Goal: Information Seeking & Learning: Learn about a topic

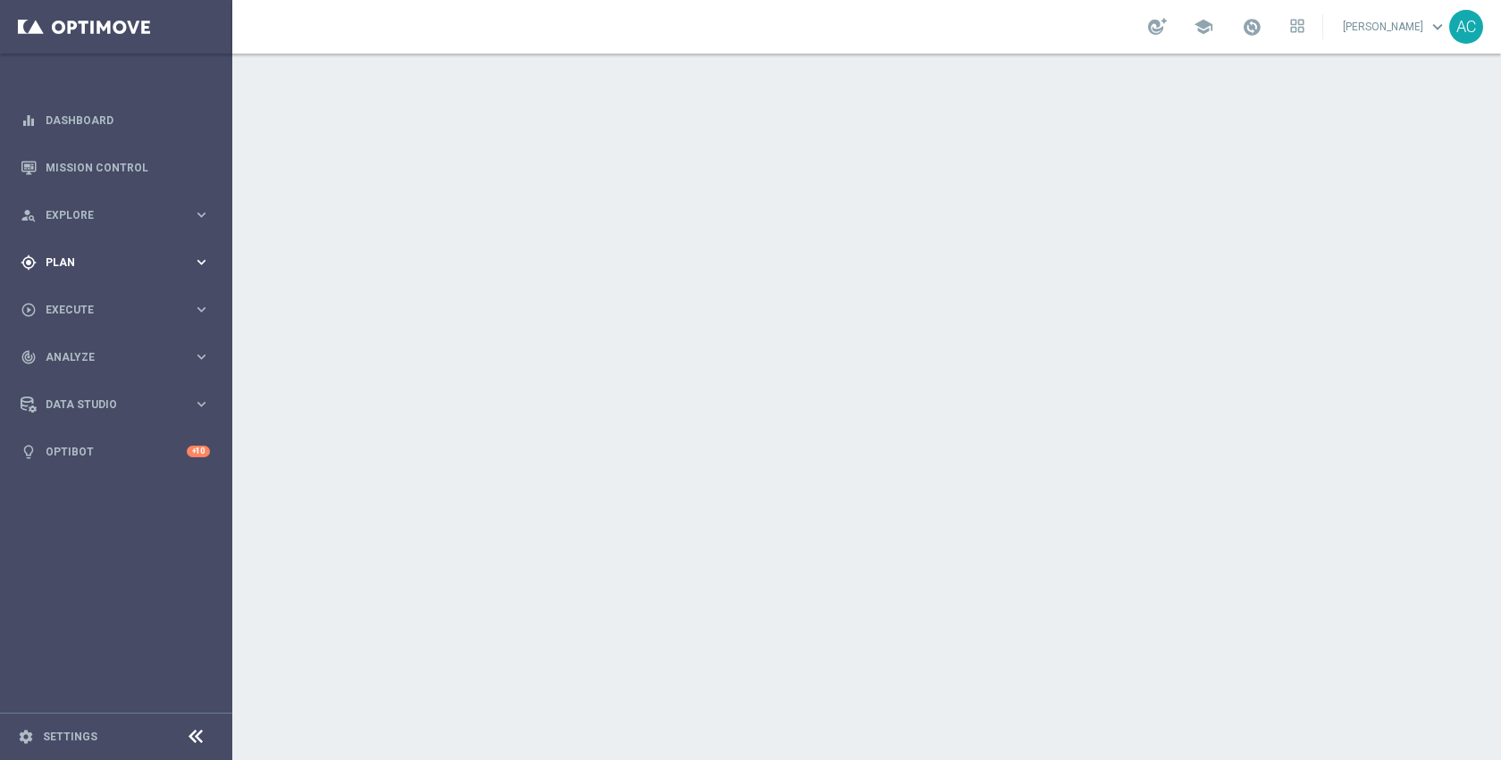
click at [65, 268] on div "gps_fixed Plan" at bounding box center [107, 263] width 172 height 16
click at [88, 300] on link "Target Groups" at bounding box center [115, 299] width 139 height 14
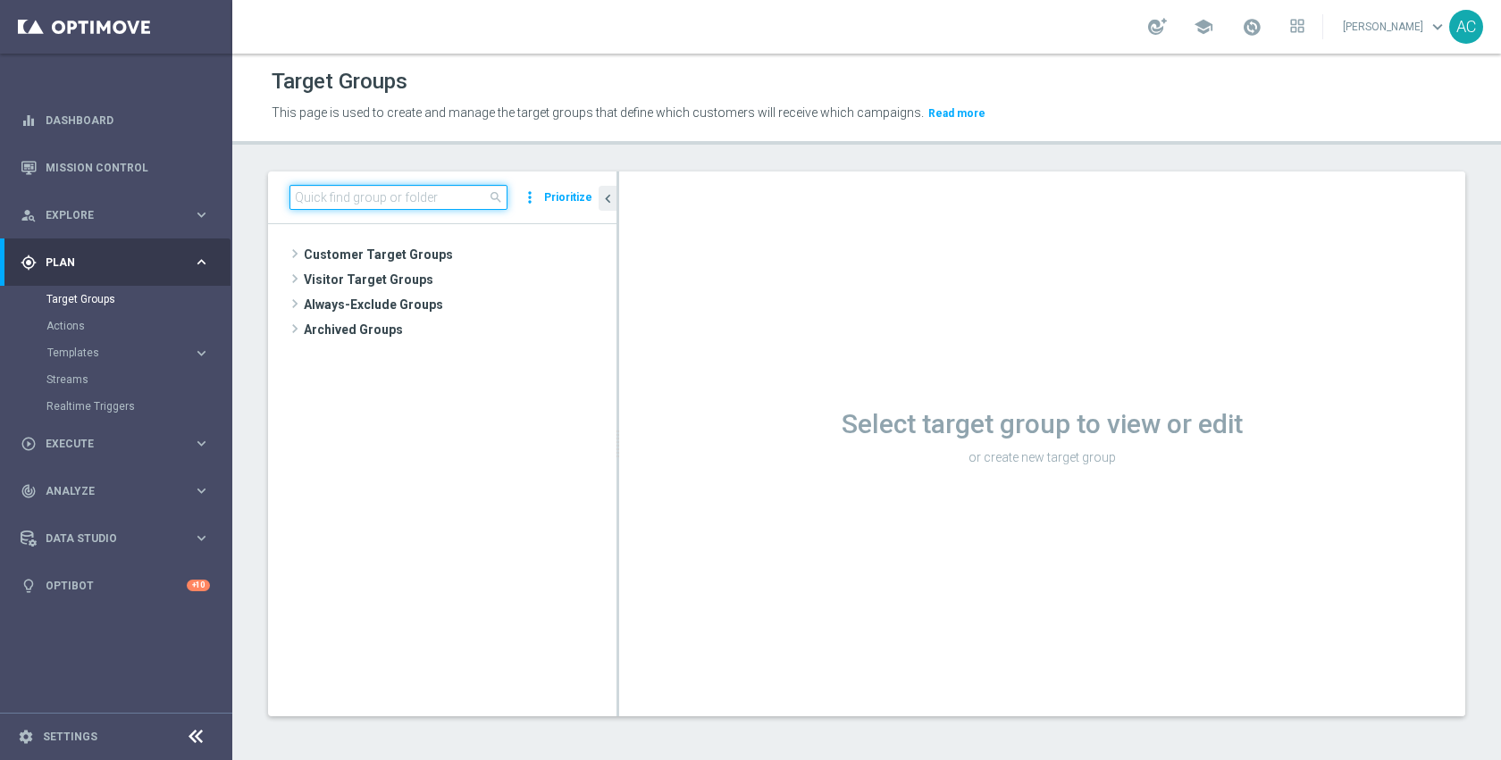
click at [446, 200] on input at bounding box center [399, 197] width 218 height 25
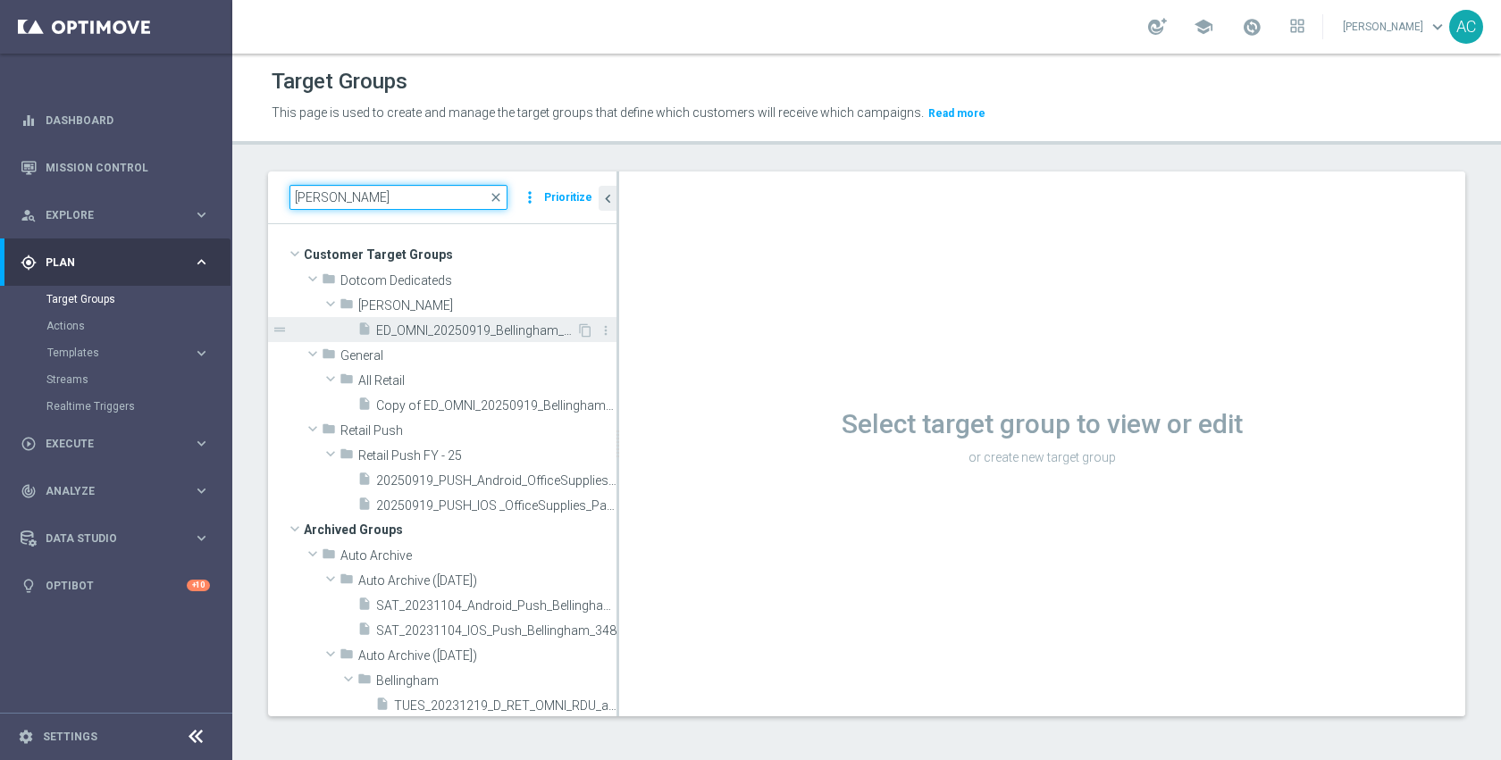
type input "bellin"
click at [481, 326] on span "ED_OMNI_20250919_Bellingham_Bin_Wins" at bounding box center [476, 330] width 200 height 15
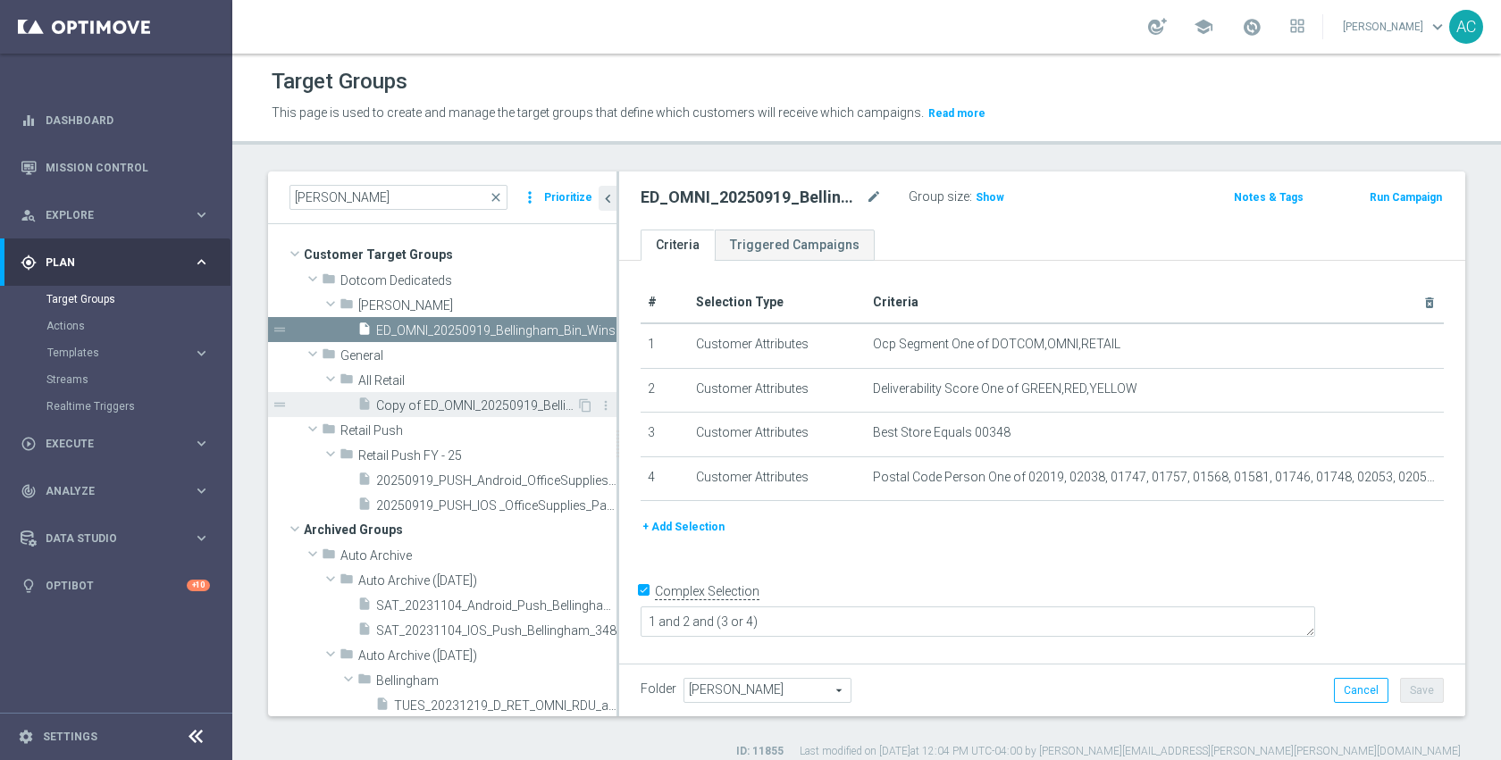
click at [436, 398] on div "insert_drive_file Copy of ED_OMNI_20250919_Bellingham_Bin_Wins" at bounding box center [466, 404] width 219 height 25
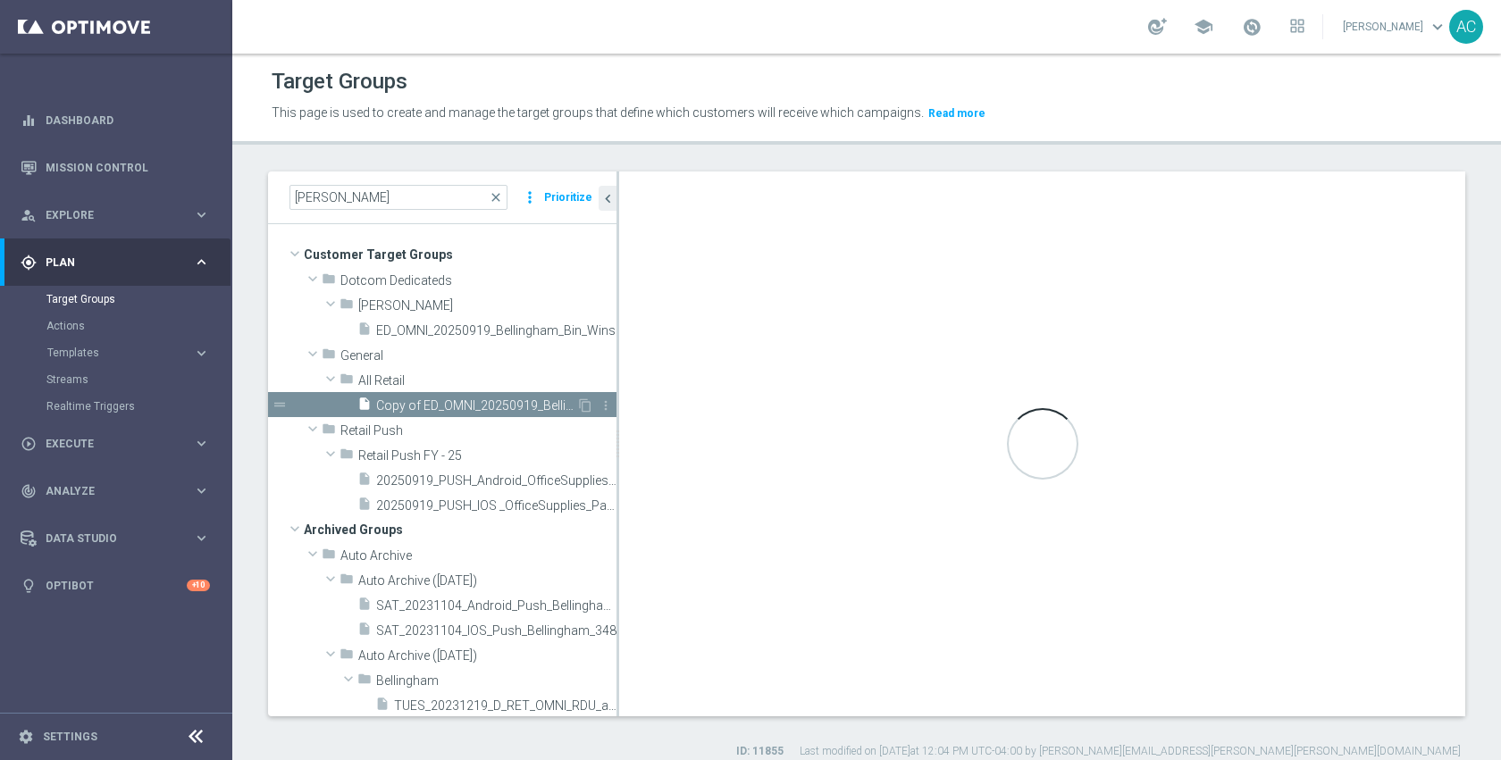
type textarea "1 and 2 and 5 and (3 or 4)"
type input "All Retail"
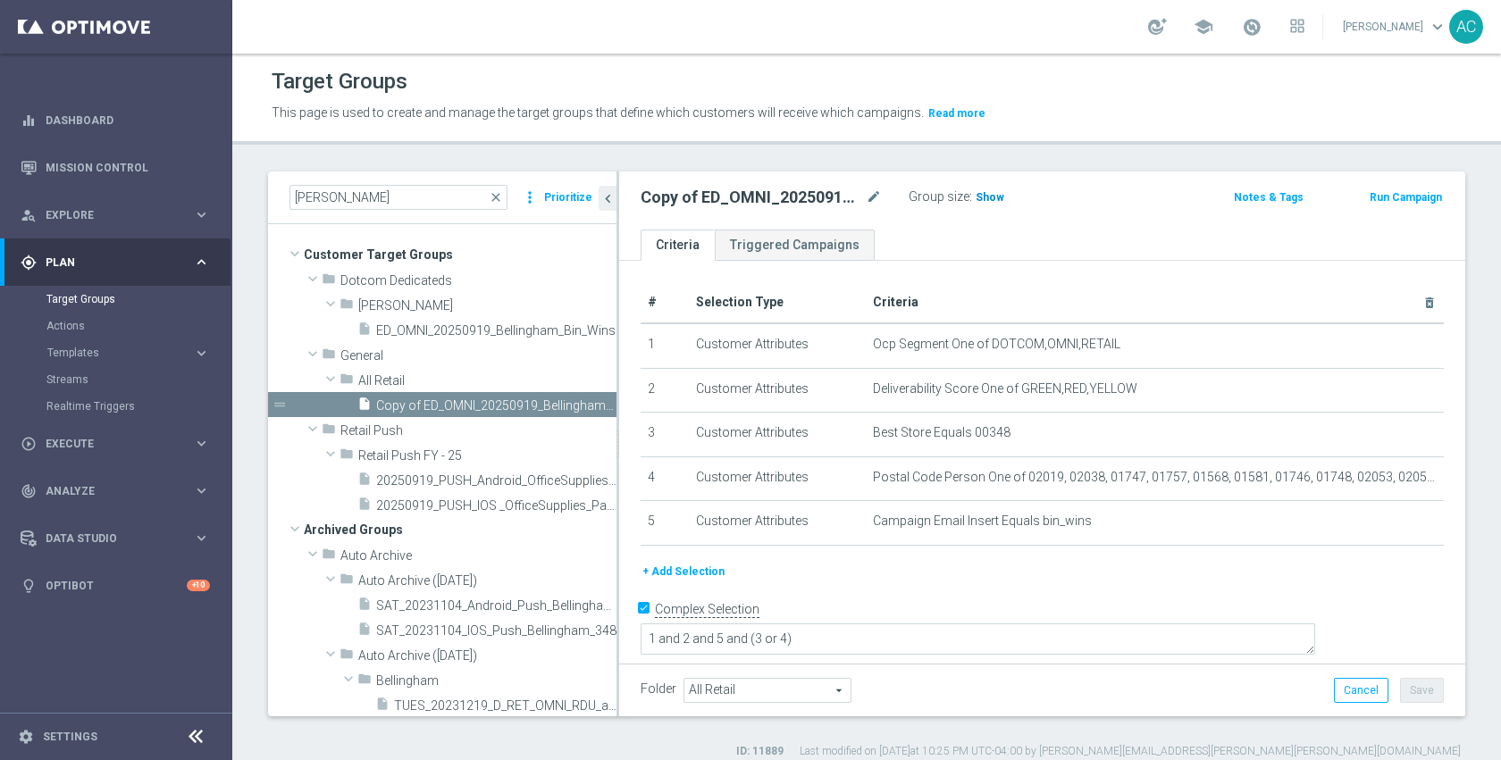
click at [994, 197] on span "Show" at bounding box center [990, 197] width 29 height 13
click at [429, 326] on span "ED_OMNI_20250919_Bellingham_Bin_Wins" at bounding box center [476, 330] width 200 height 15
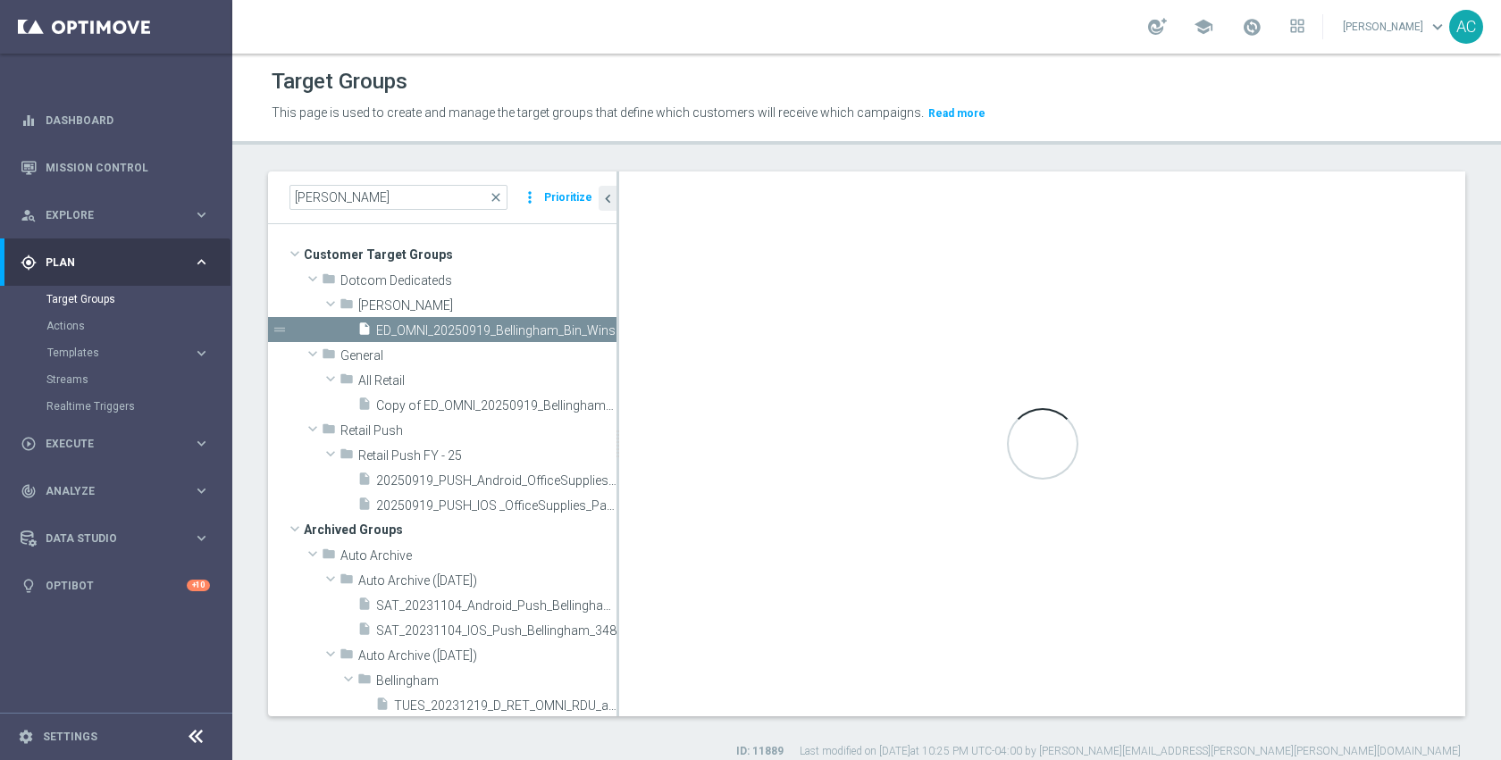
type textarea "1 and 2 and (3 or 4)"
type input "Johnny"
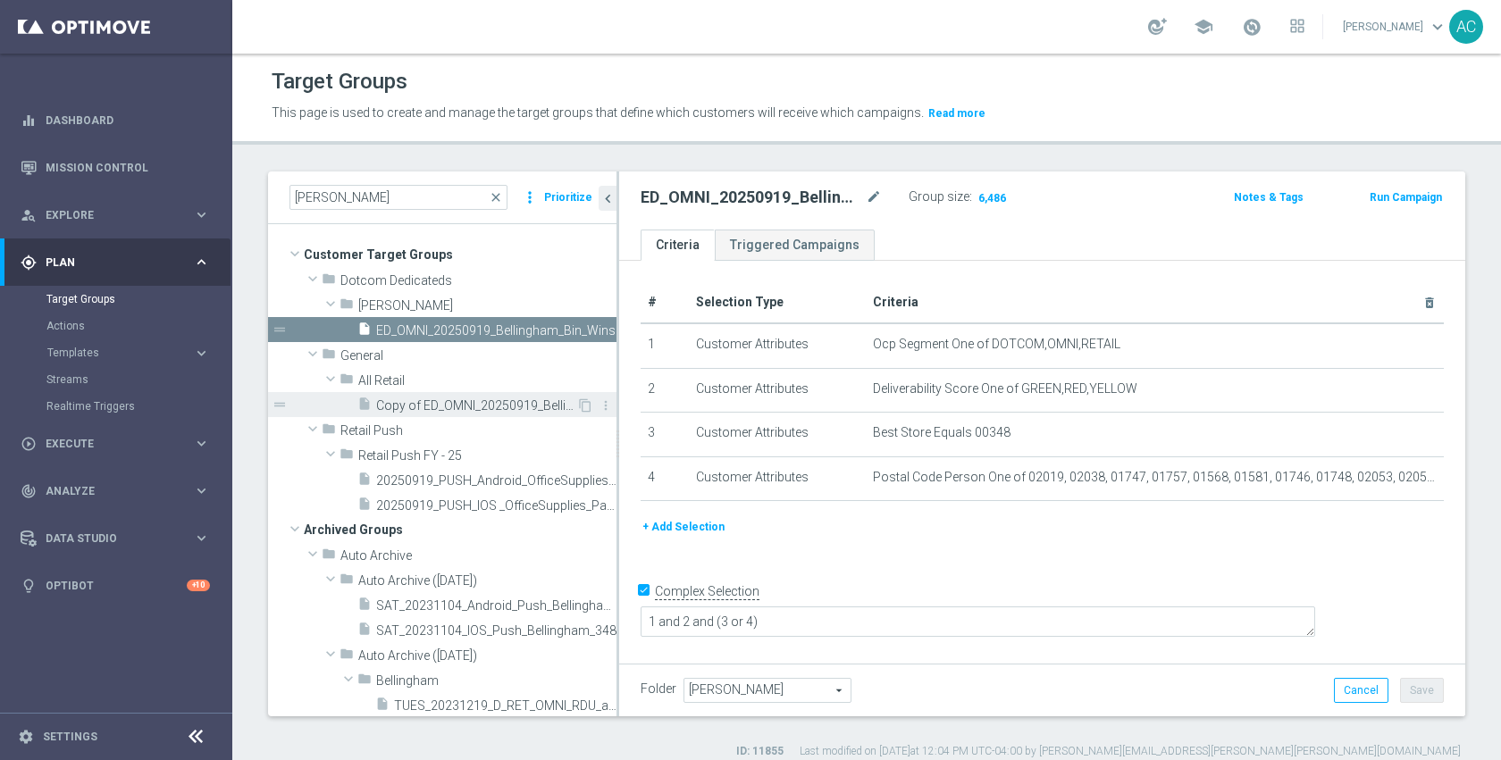
click at [404, 412] on span "Copy of ED_OMNI_20250919_Bellingham_Bin_Wins" at bounding box center [476, 406] width 200 height 15
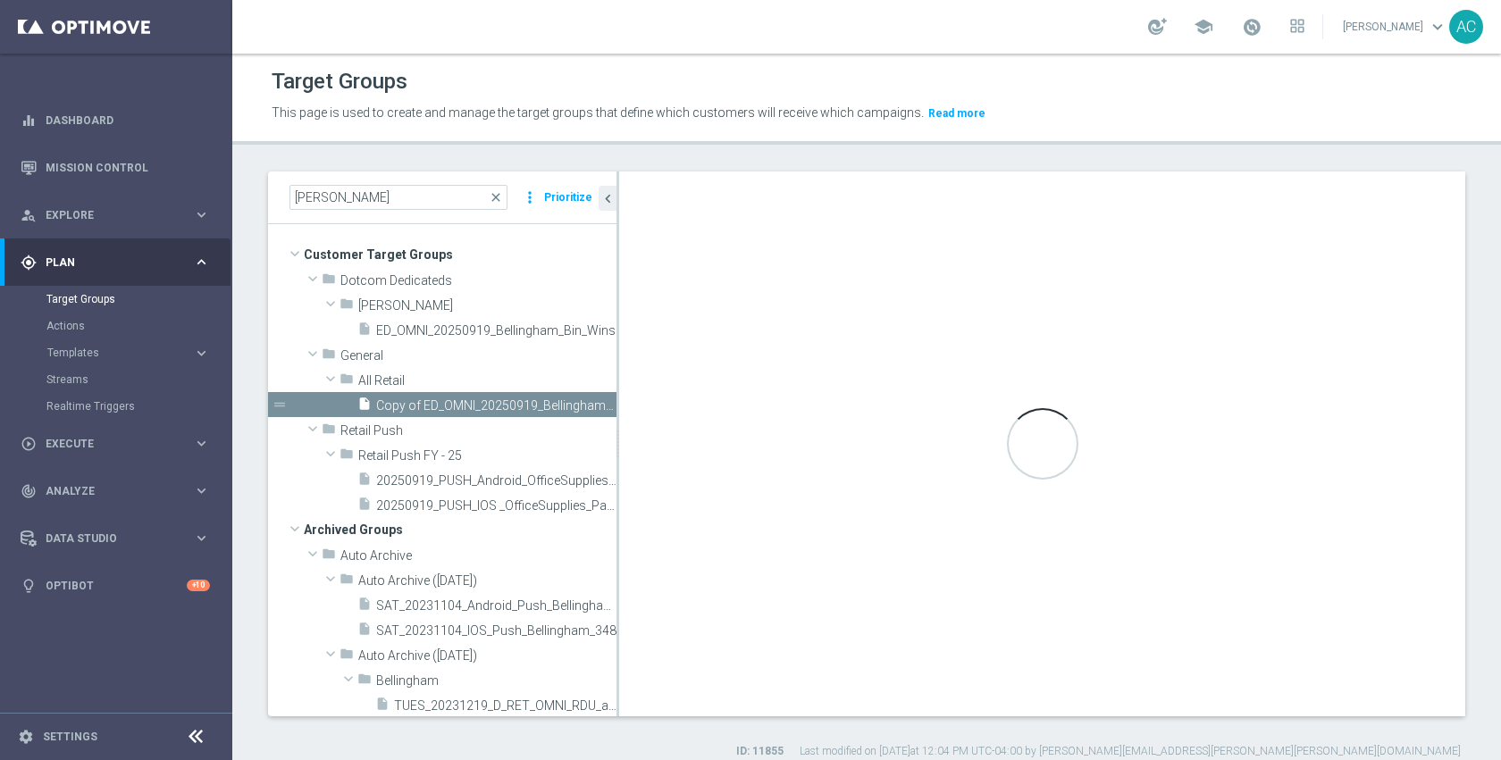
type textarea "1 and 2 and 5 and (3 or 4)"
type input "All Retail"
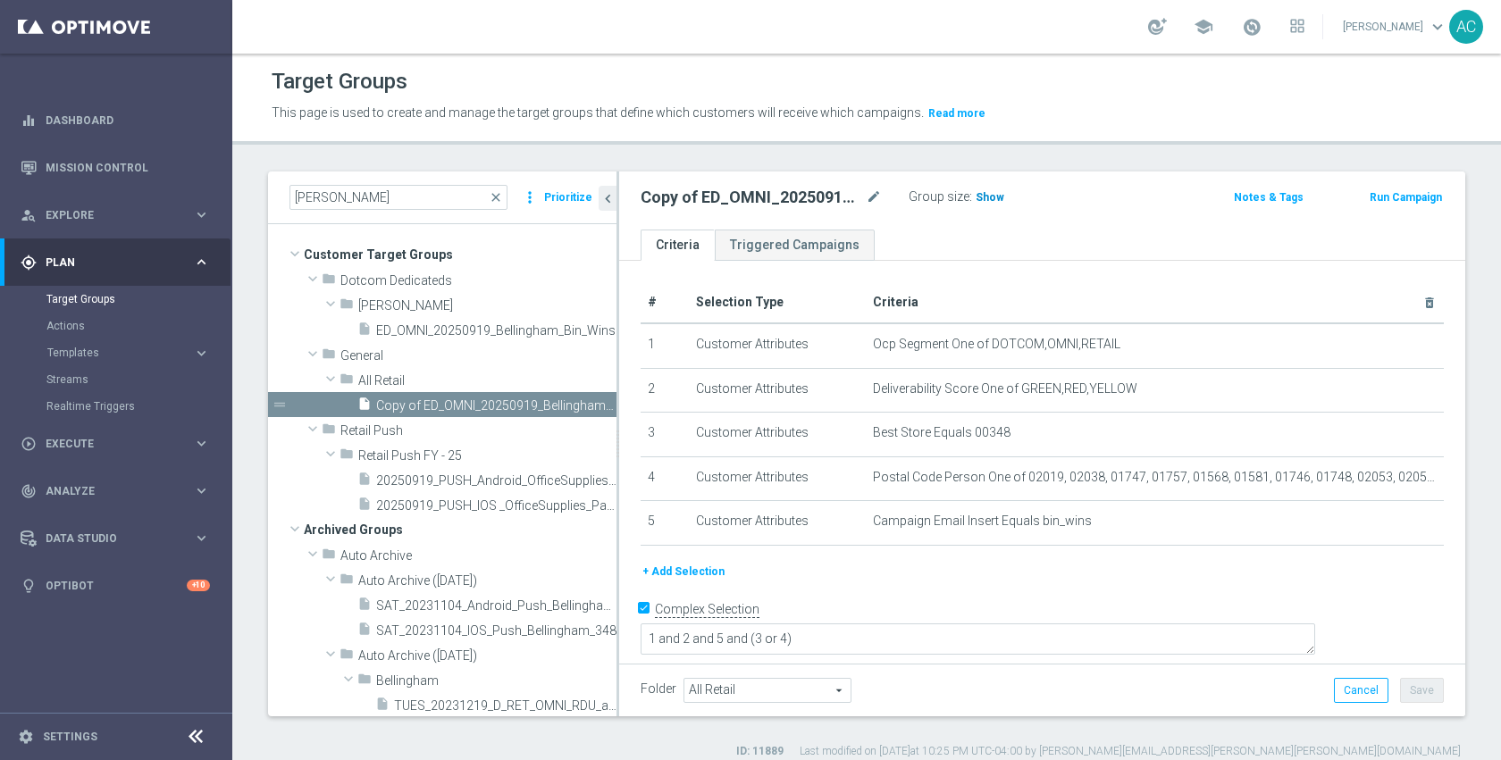
click at [983, 201] on span "Show" at bounding box center [990, 197] width 29 height 13
click at [1106, 230] on ul "Criteria Triggered Campaigns" at bounding box center [1042, 245] width 846 height 31
click at [428, 326] on span "ED_OMNI_20250919_Bellingham_Bin_Wins" at bounding box center [476, 330] width 200 height 15
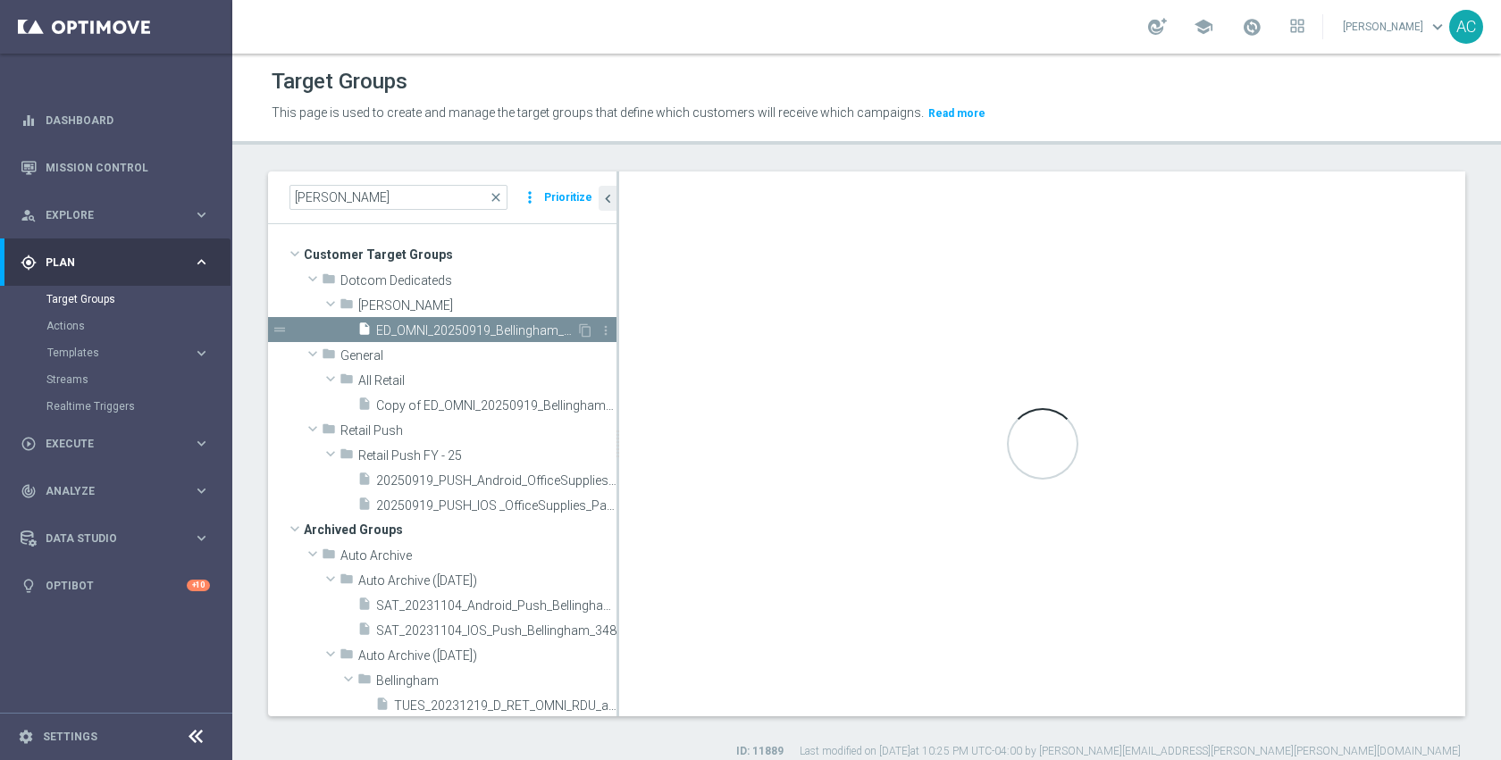
type textarea "1 and 2 and (3 or 4)"
type input "Johnny"
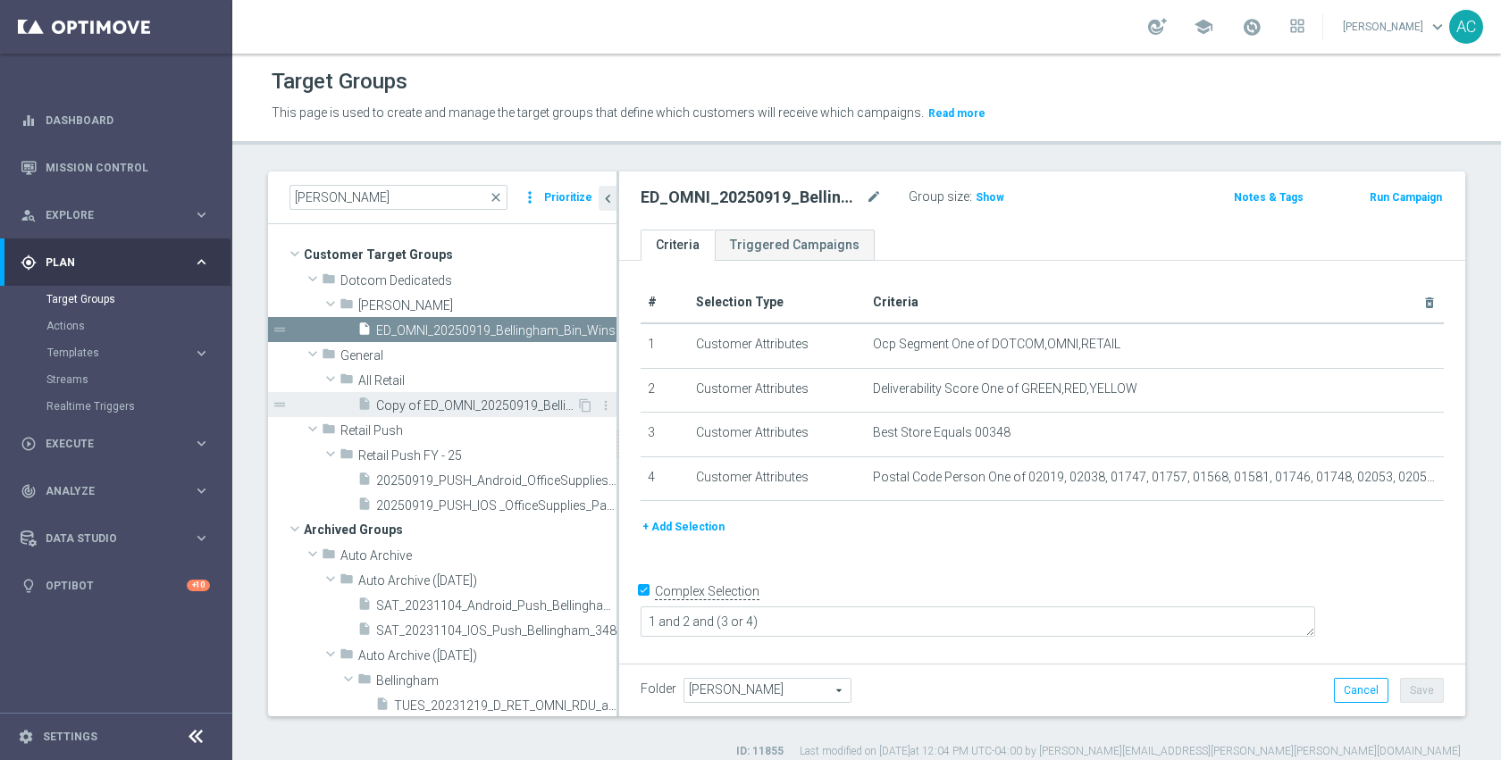
click at [449, 409] on span "Copy of ED_OMNI_20250919_Bellingham_Bin_Wins" at bounding box center [476, 406] width 200 height 15
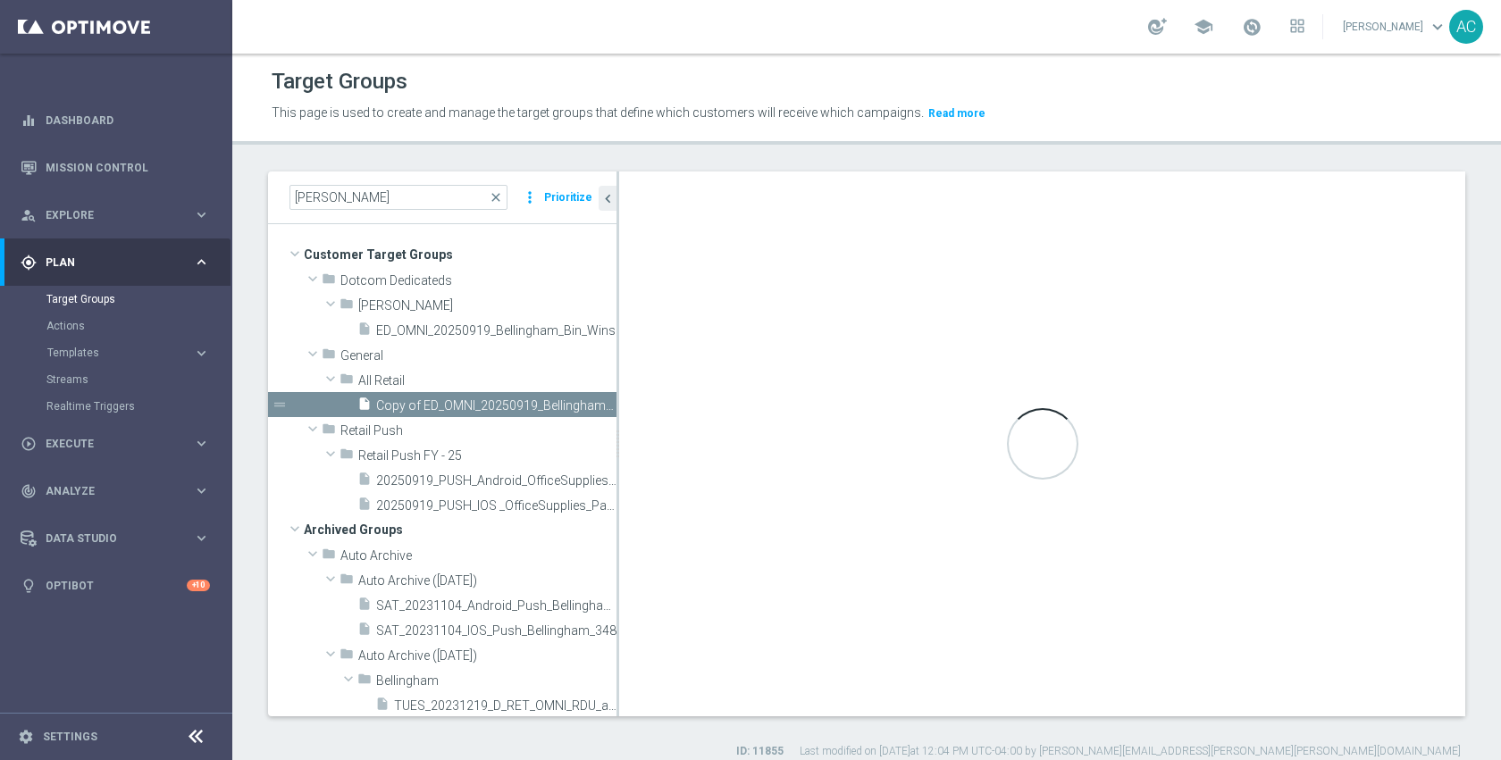
type textarea "1 and 2 and 5 and (3 or 4)"
type input "All Retail"
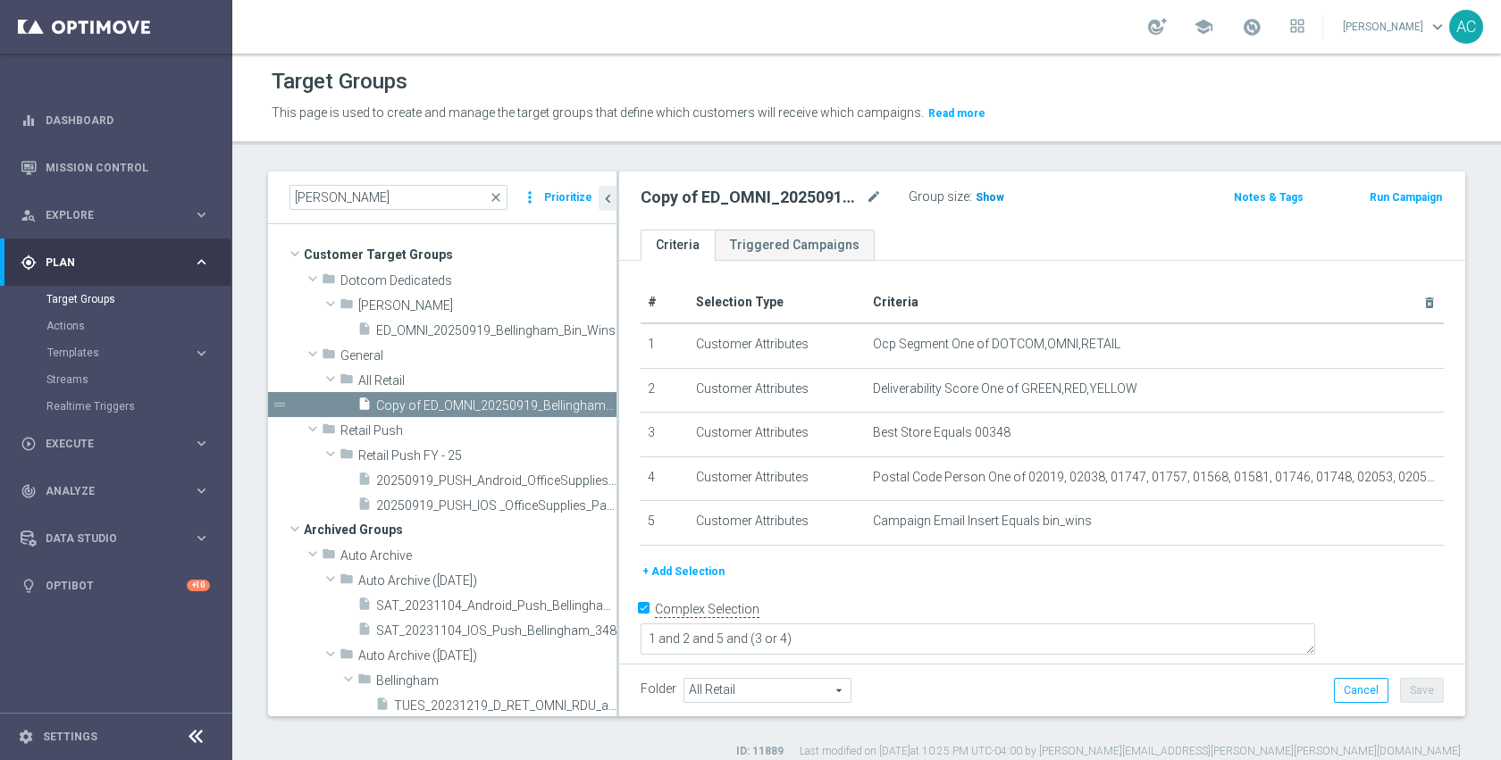
click at [989, 202] on span "Show" at bounding box center [990, 197] width 29 height 13
click at [399, 320] on div "insert_drive_file ED_OMNI_20250919_Bellingham_Bin_Wins" at bounding box center [466, 329] width 219 height 25
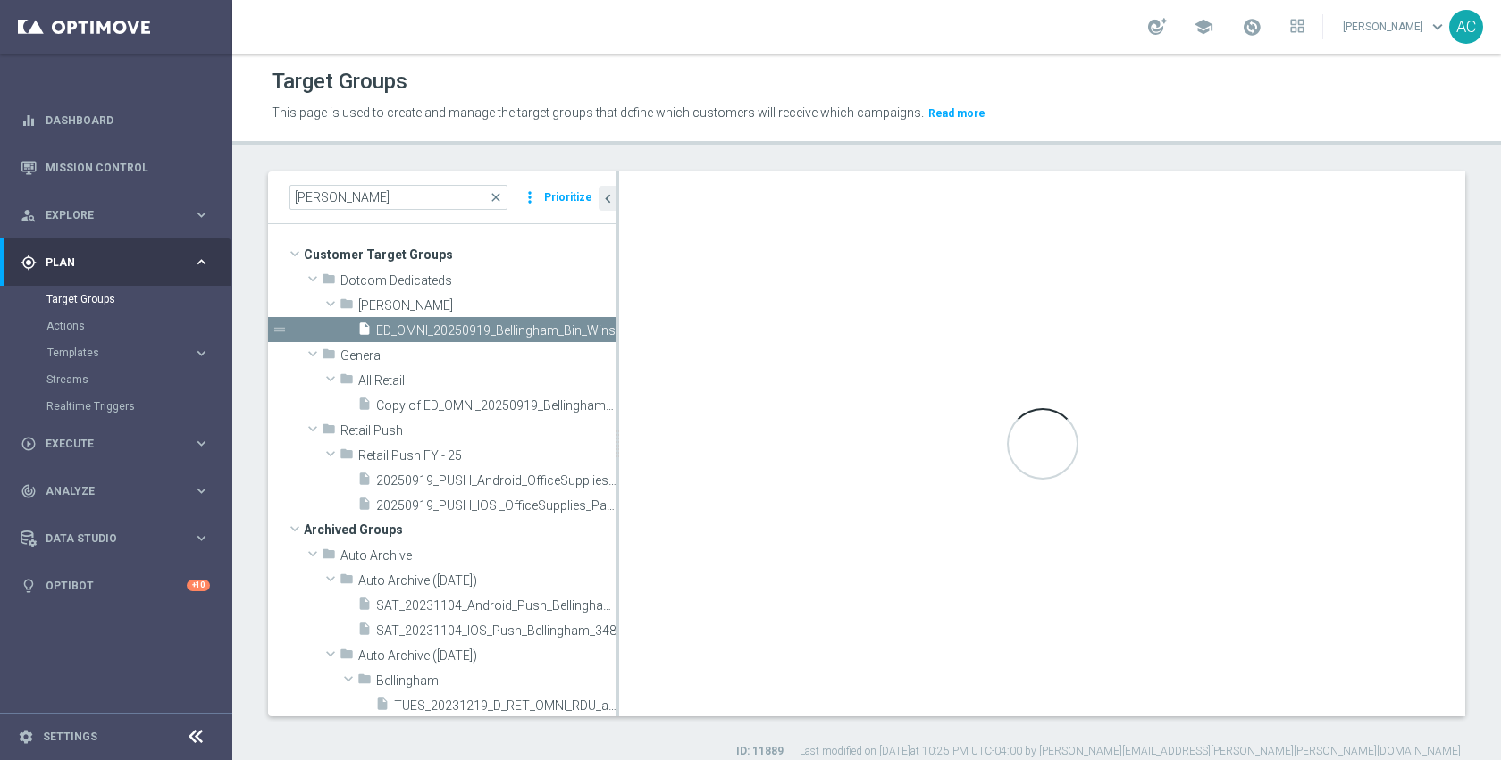
type textarea "1 and 2 and (3 or 4)"
type input "Johnny"
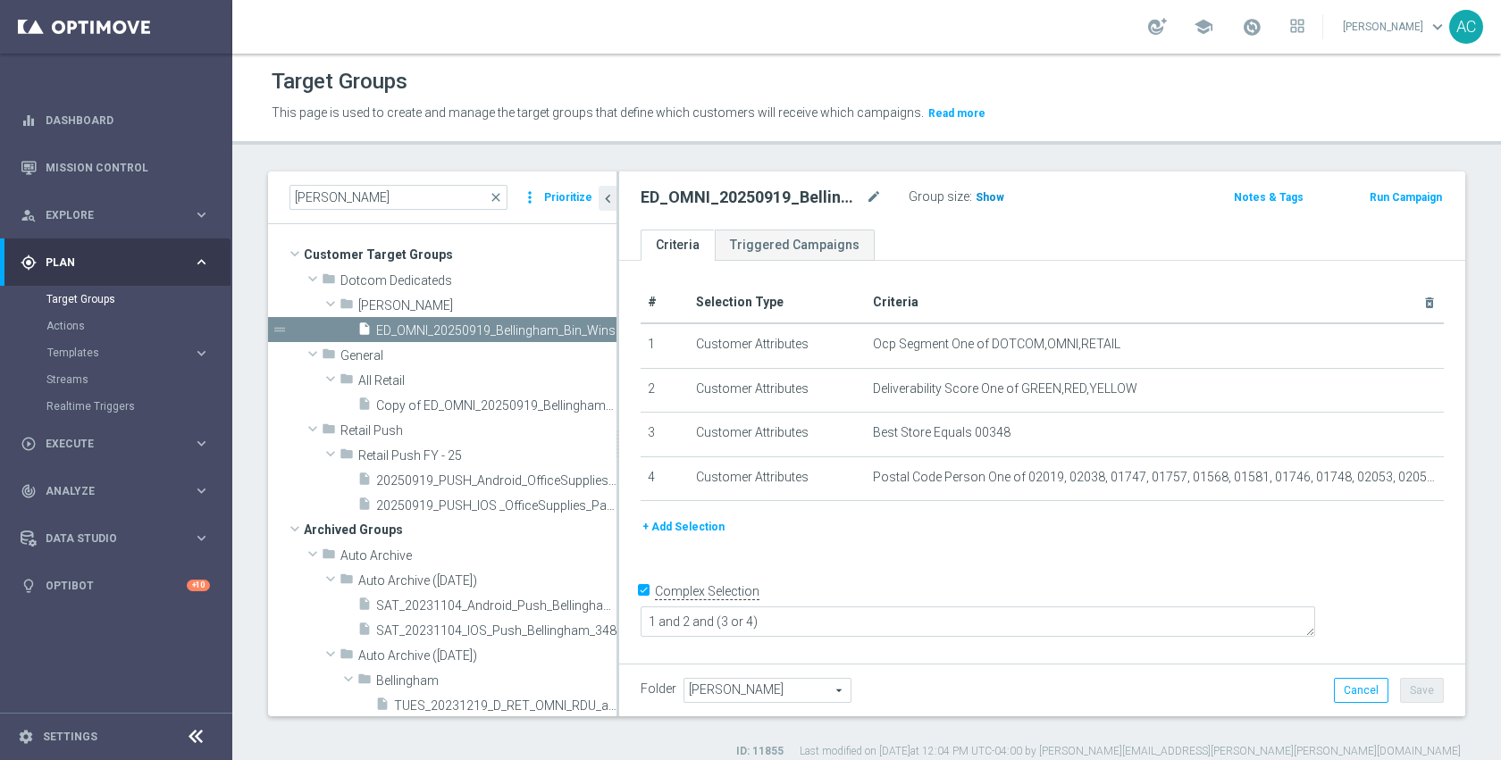
click at [988, 201] on span "Show" at bounding box center [990, 197] width 29 height 13
click at [987, 197] on span "21,249" at bounding box center [996, 199] width 38 height 17
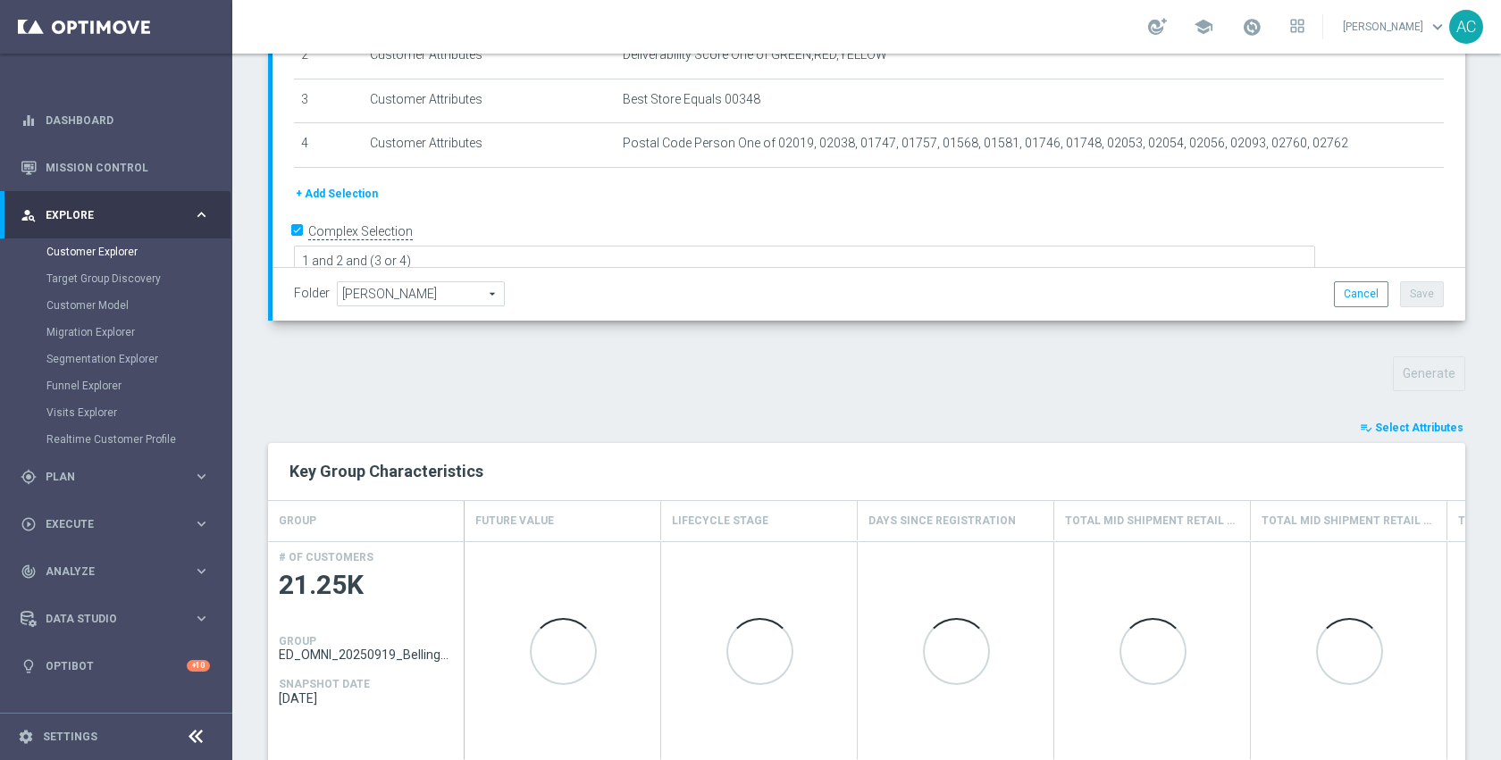
scroll to position [347, 0]
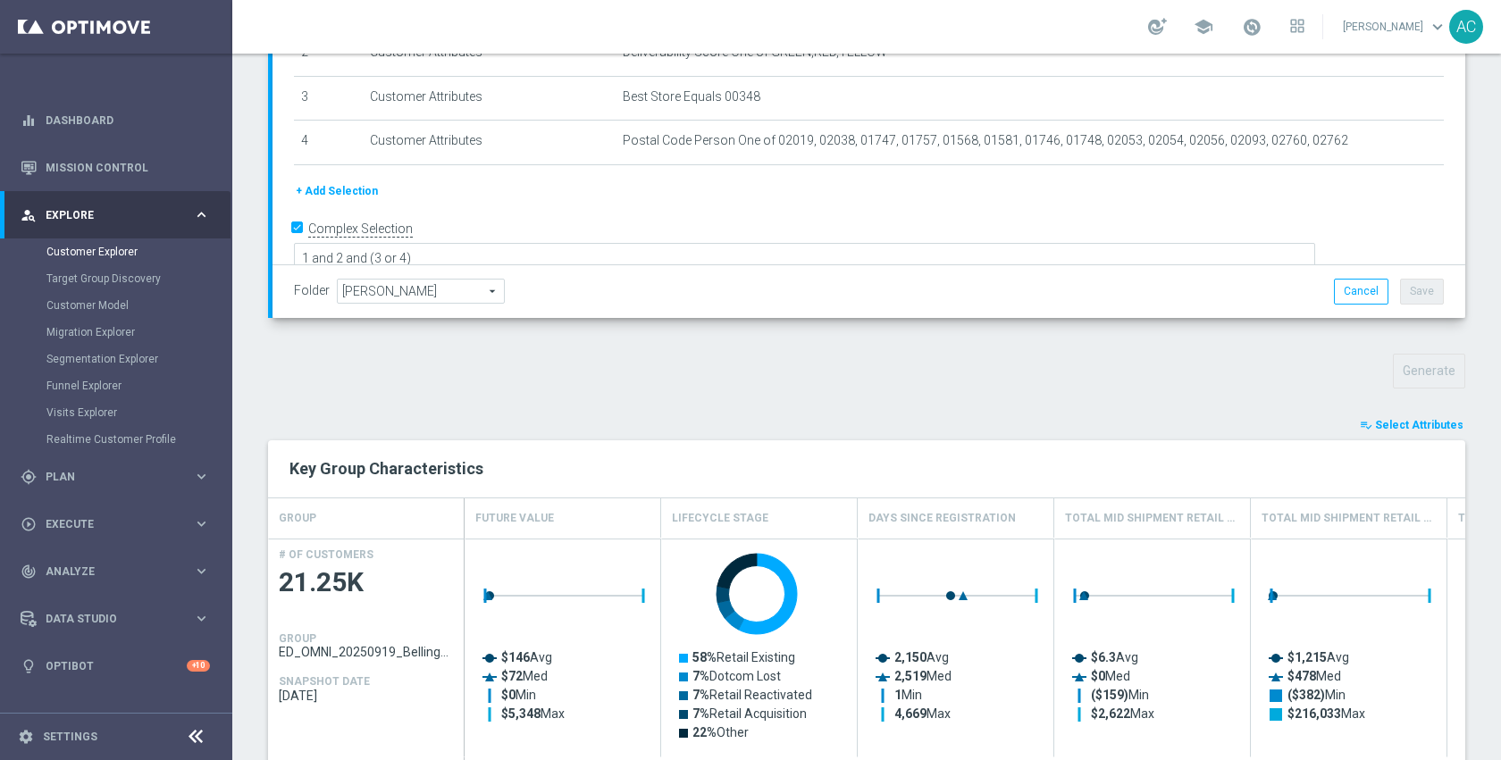
click at [1393, 422] on span "Select Attributes" at bounding box center [1419, 425] width 88 height 13
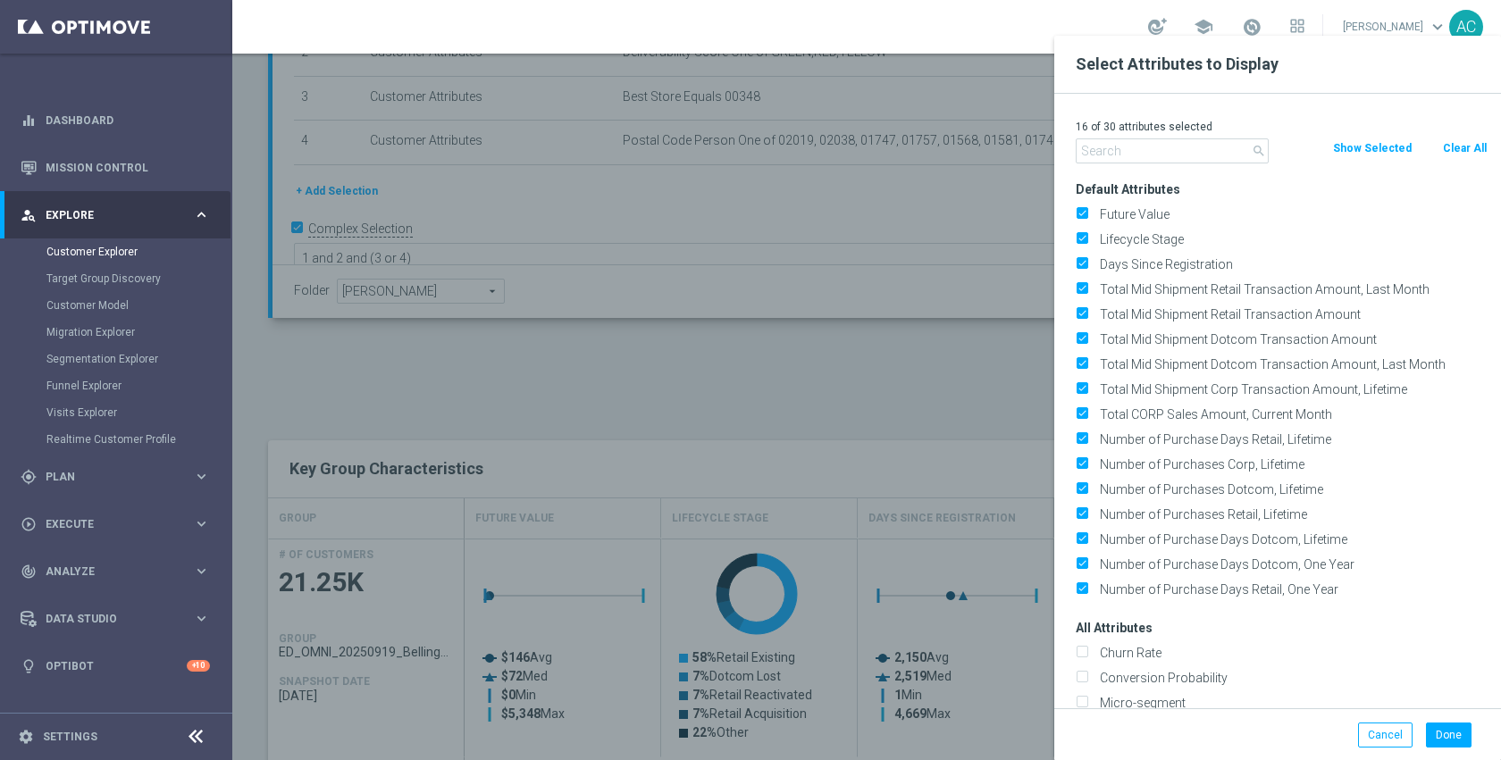
click at [1464, 147] on button "Clear All" at bounding box center [1464, 148] width 47 height 20
checkbox input "false"
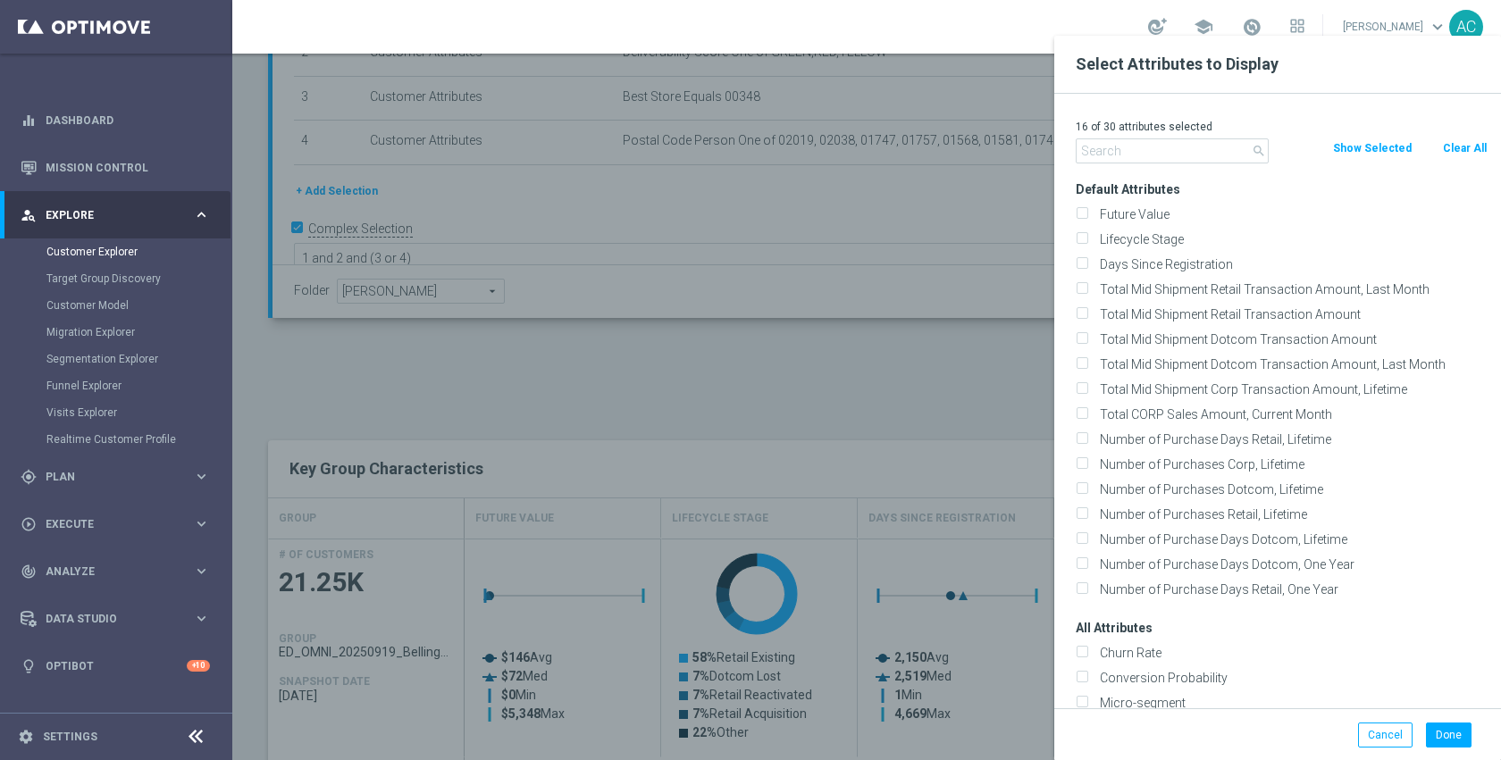
checkbox input "false"
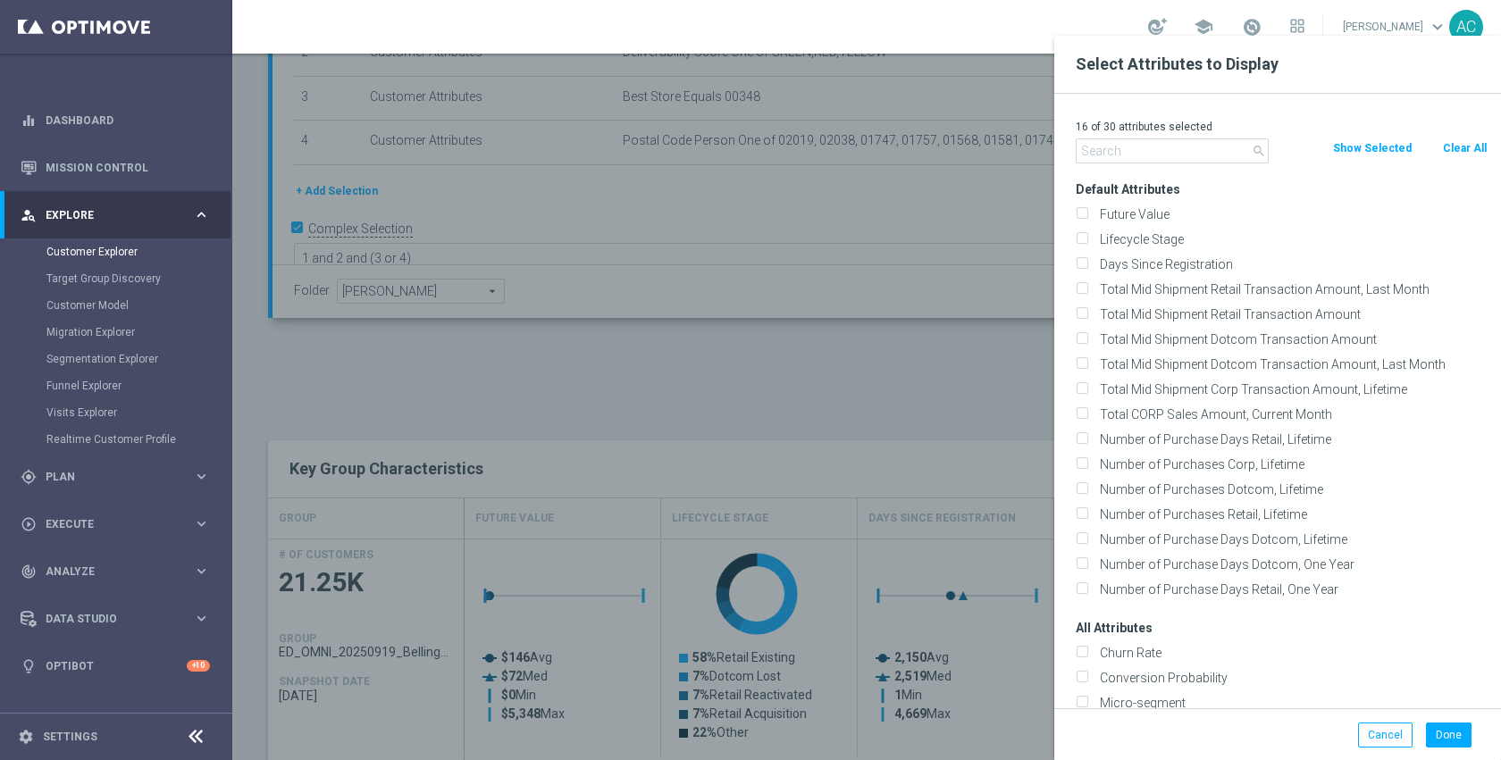
checkbox input "false"
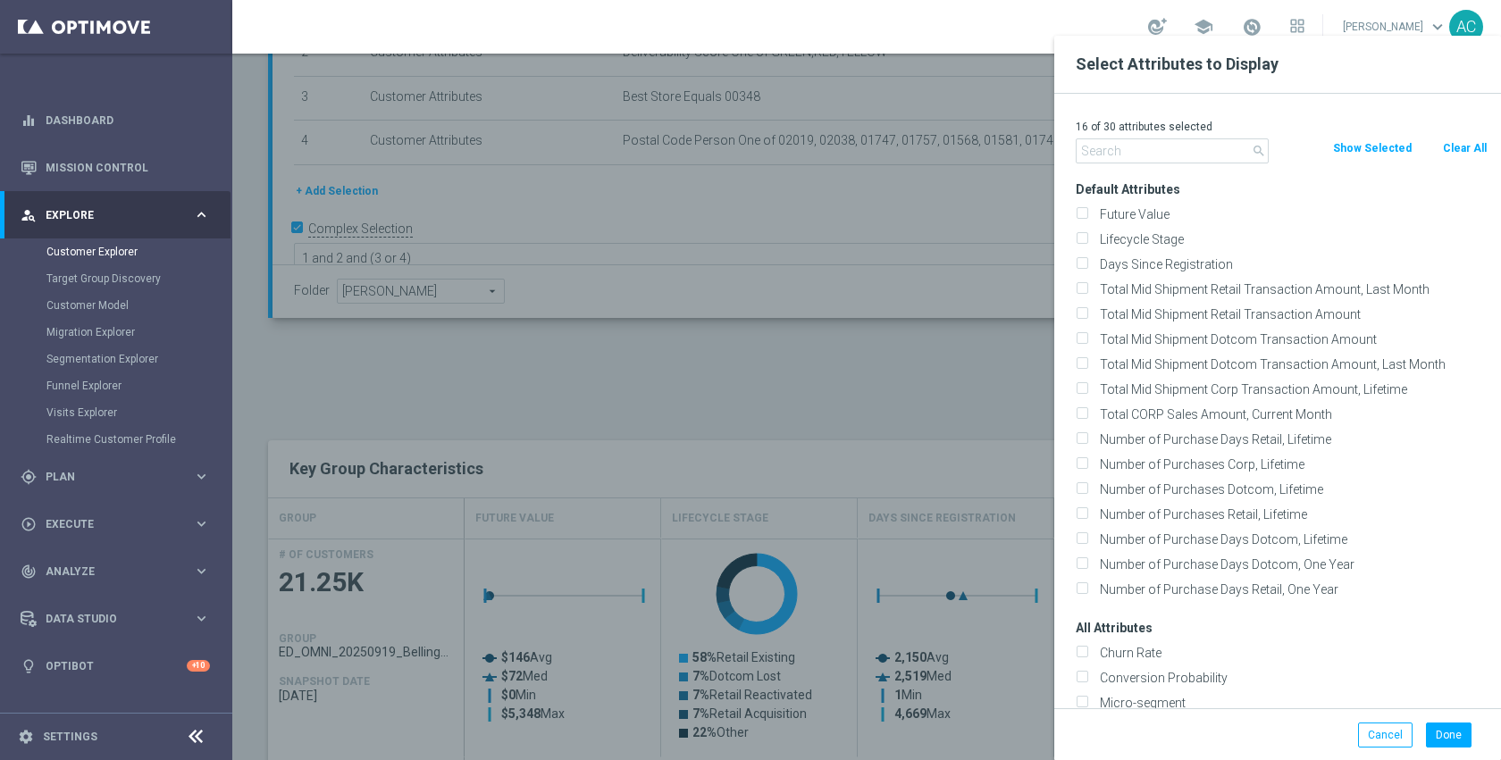
checkbox input "false"
click at [1181, 154] on input "text" at bounding box center [1172, 150] width 193 height 25
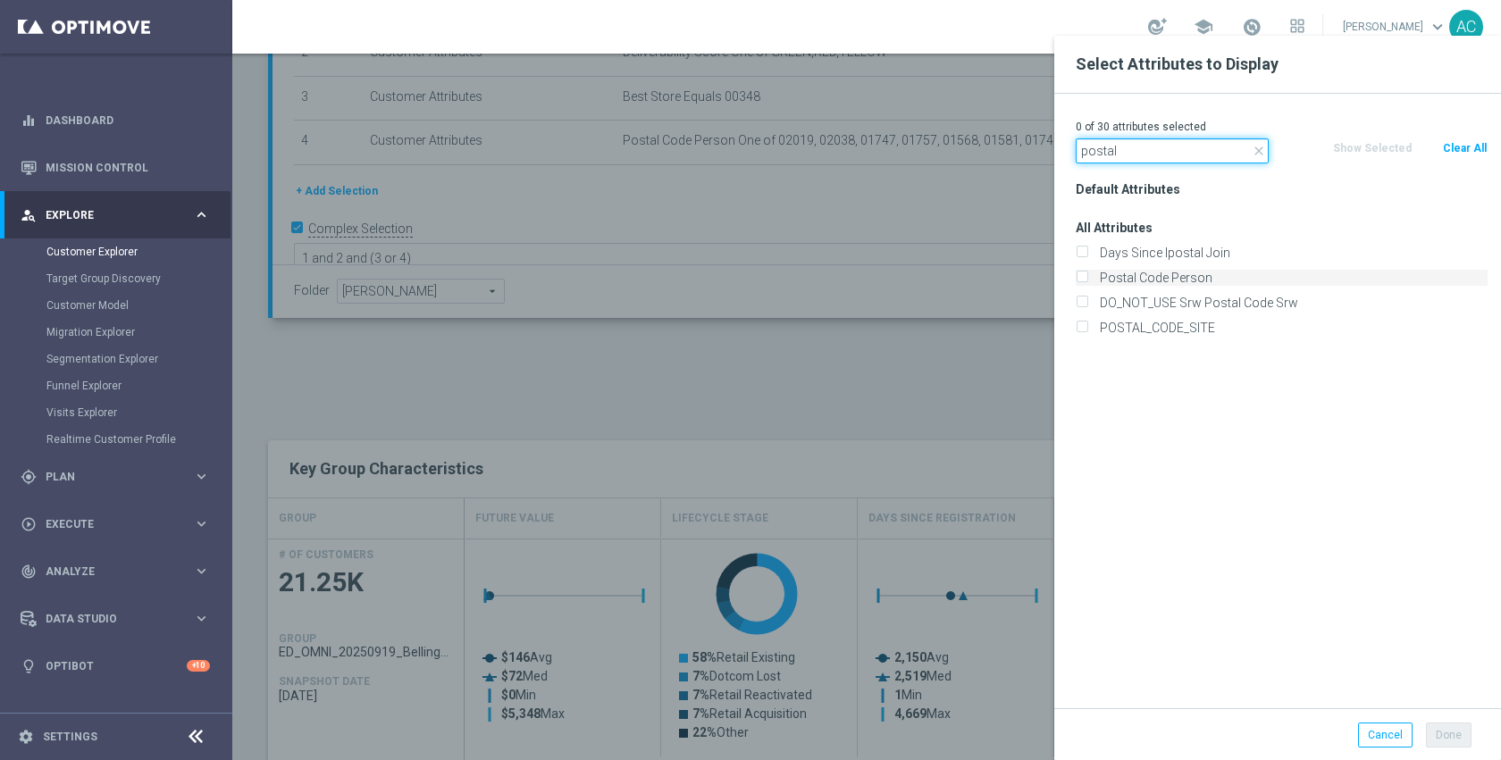
type input "postal"
click at [1167, 281] on label "Postal Code Person" at bounding box center [1291, 278] width 394 height 16
click at [1087, 281] on input "Postal Code Person" at bounding box center [1082, 280] width 12 height 12
checkbox input "true"
click at [1447, 731] on button "Done" at bounding box center [1449, 735] width 46 height 25
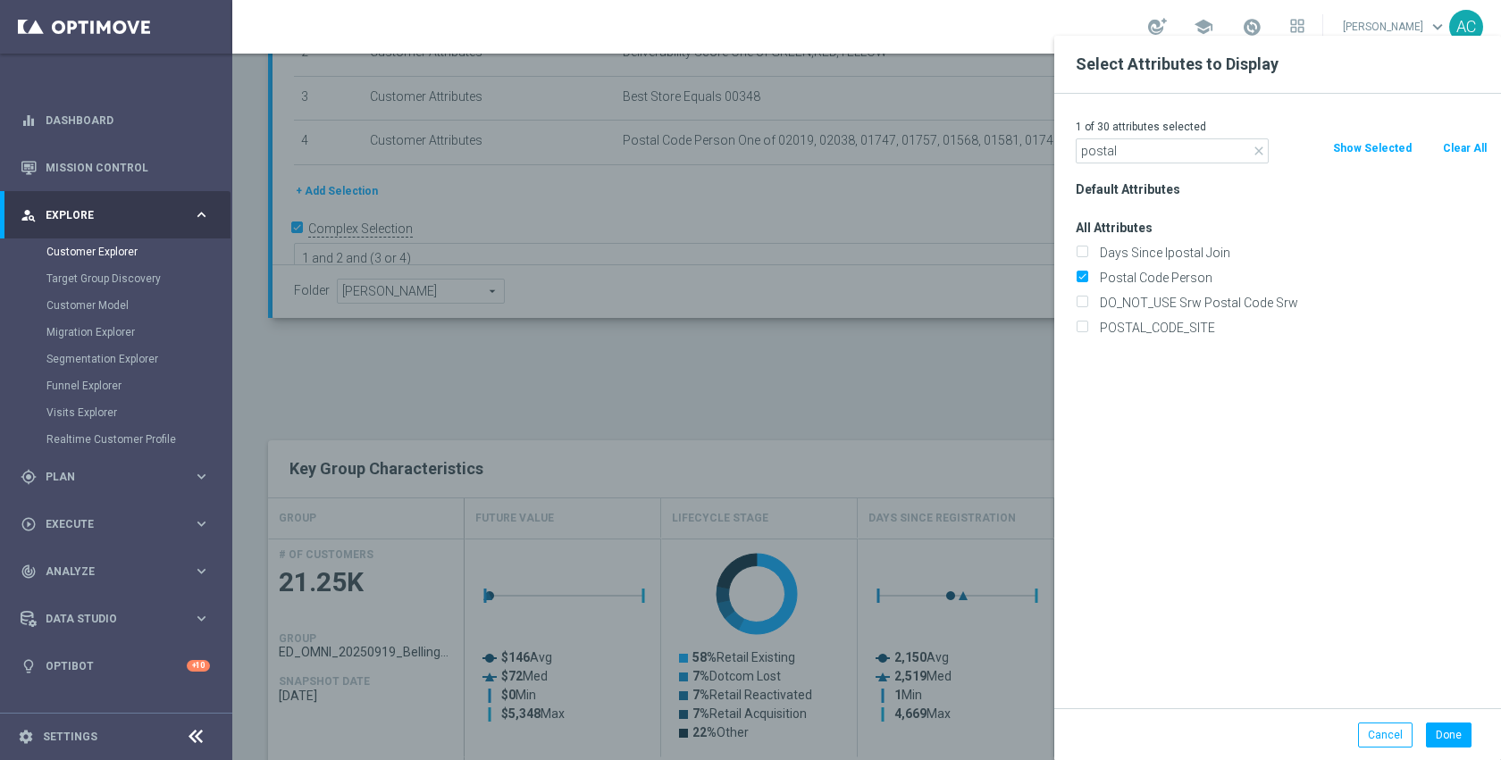
type input "Search"
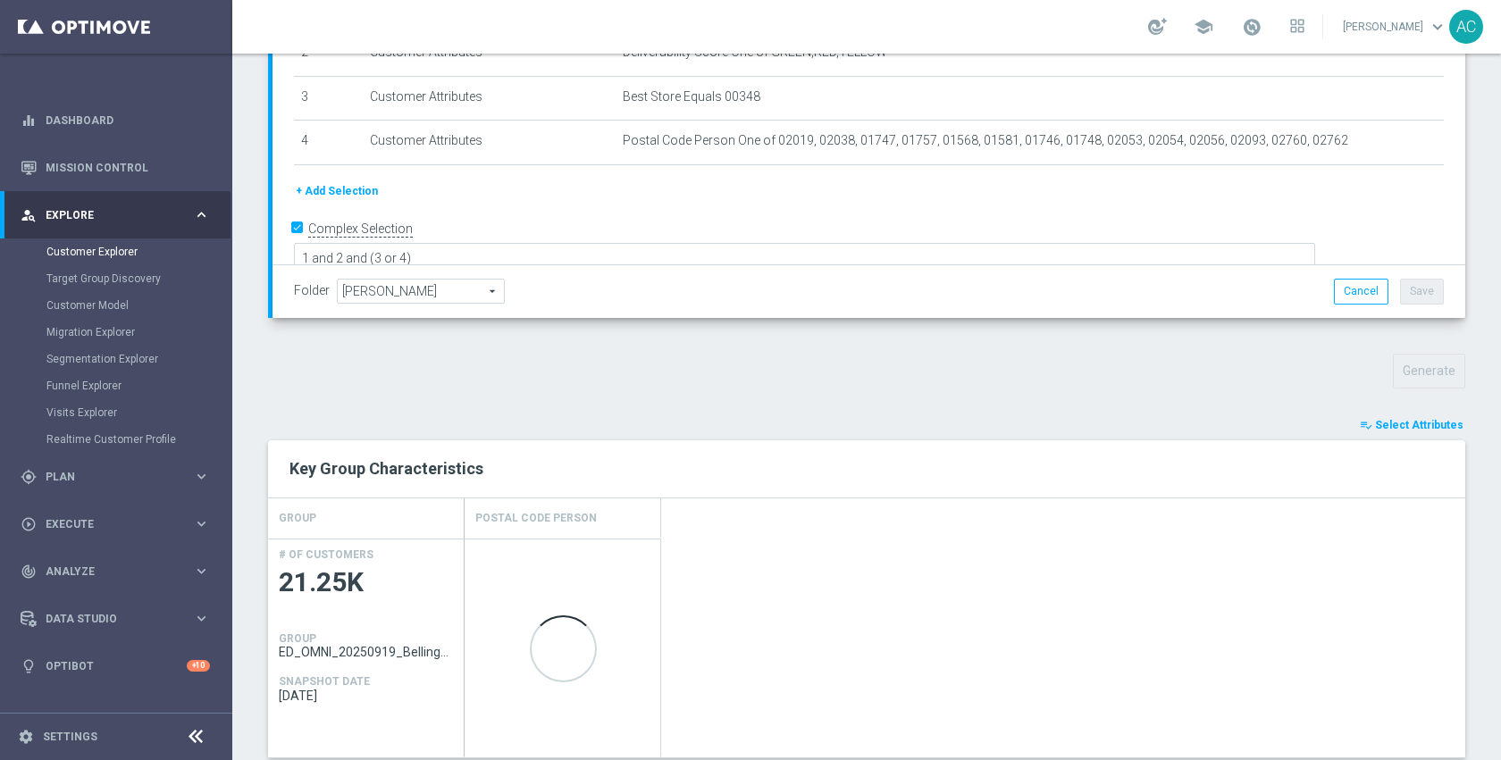
click at [1375, 424] on span "Select Attributes" at bounding box center [1419, 425] width 88 height 13
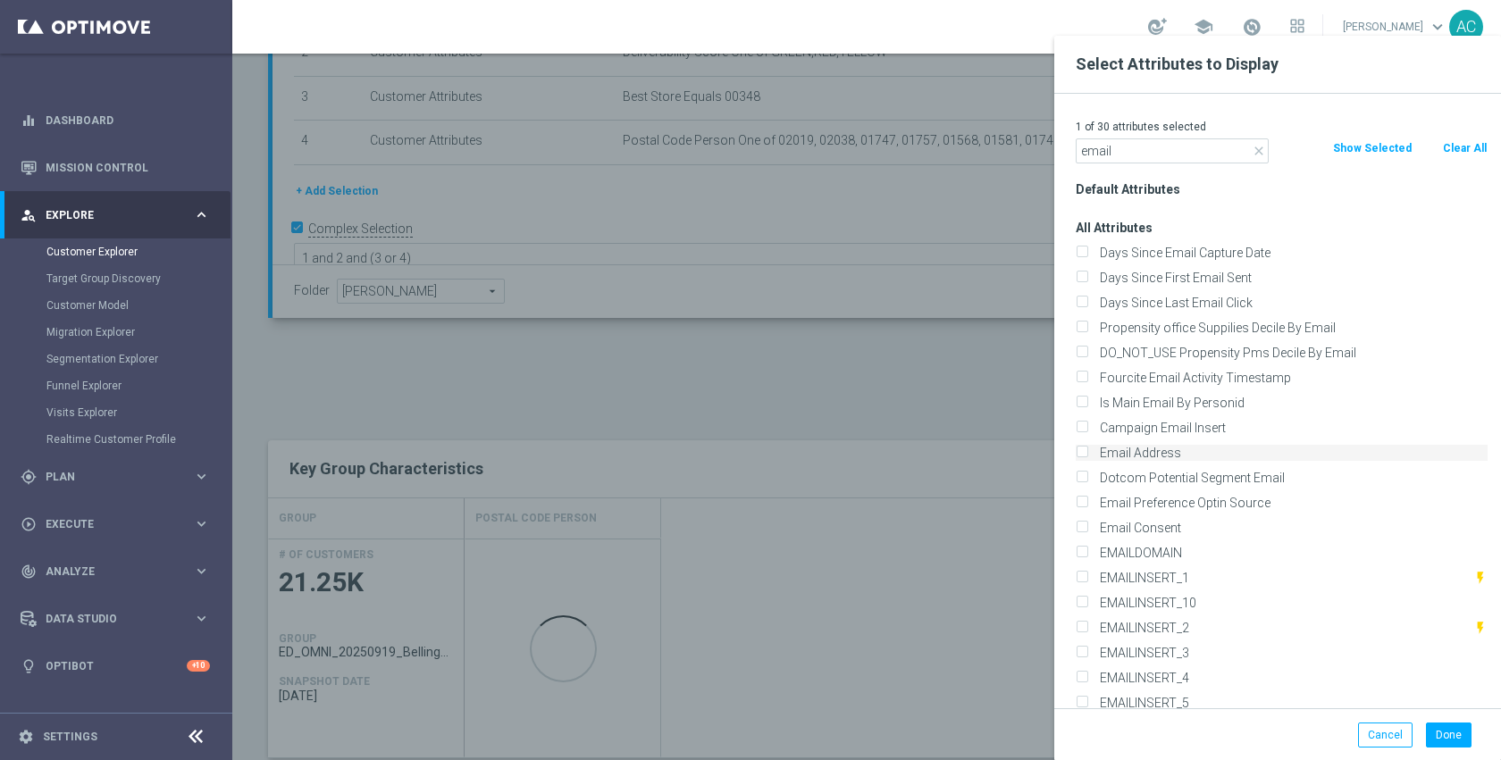
type input "email"
click at [1167, 450] on label "Email Address" at bounding box center [1291, 453] width 394 height 16
click at [1087, 450] on input "Email Address" at bounding box center [1082, 455] width 12 height 12
checkbox input "true"
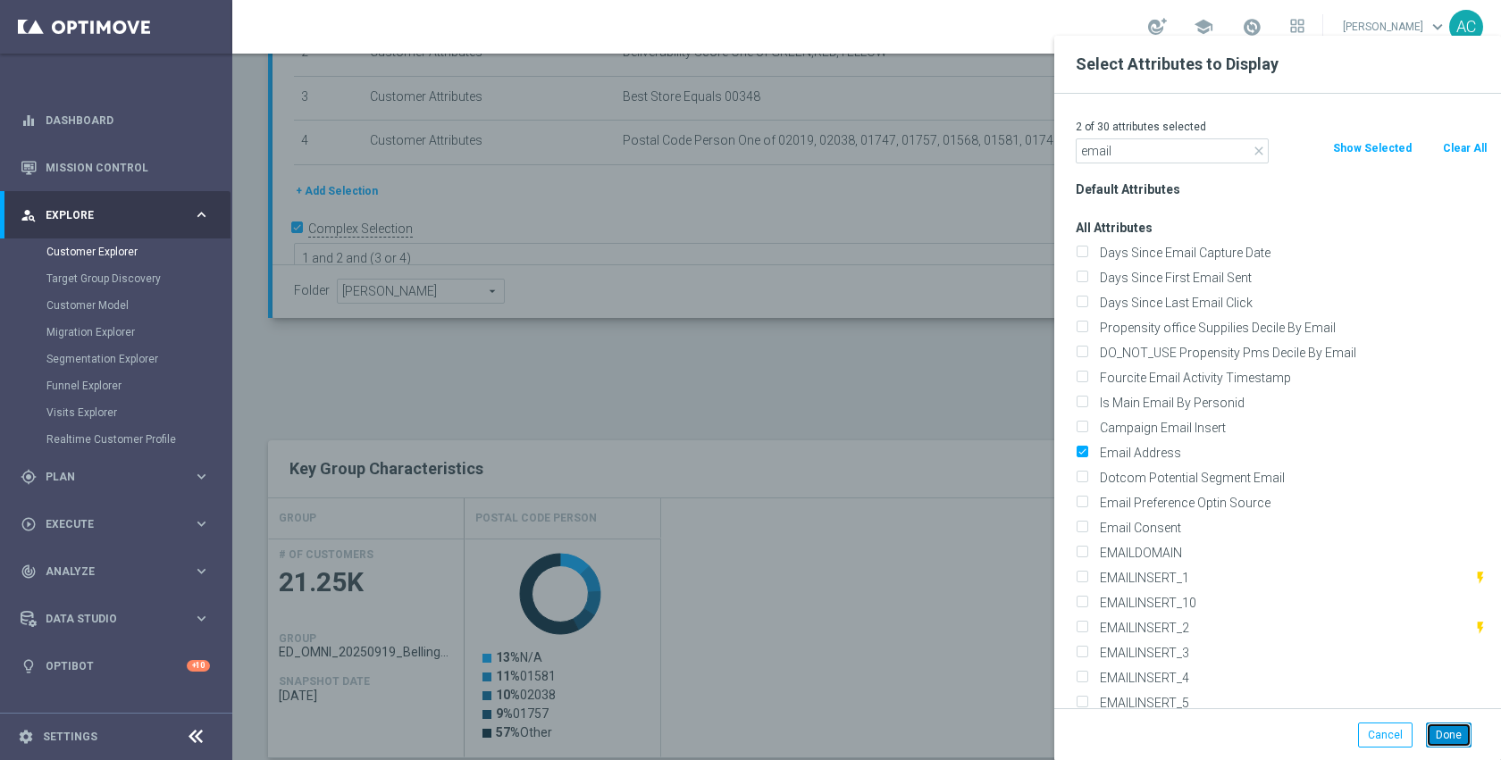
click at [1438, 742] on button "Done" at bounding box center [1449, 735] width 46 height 25
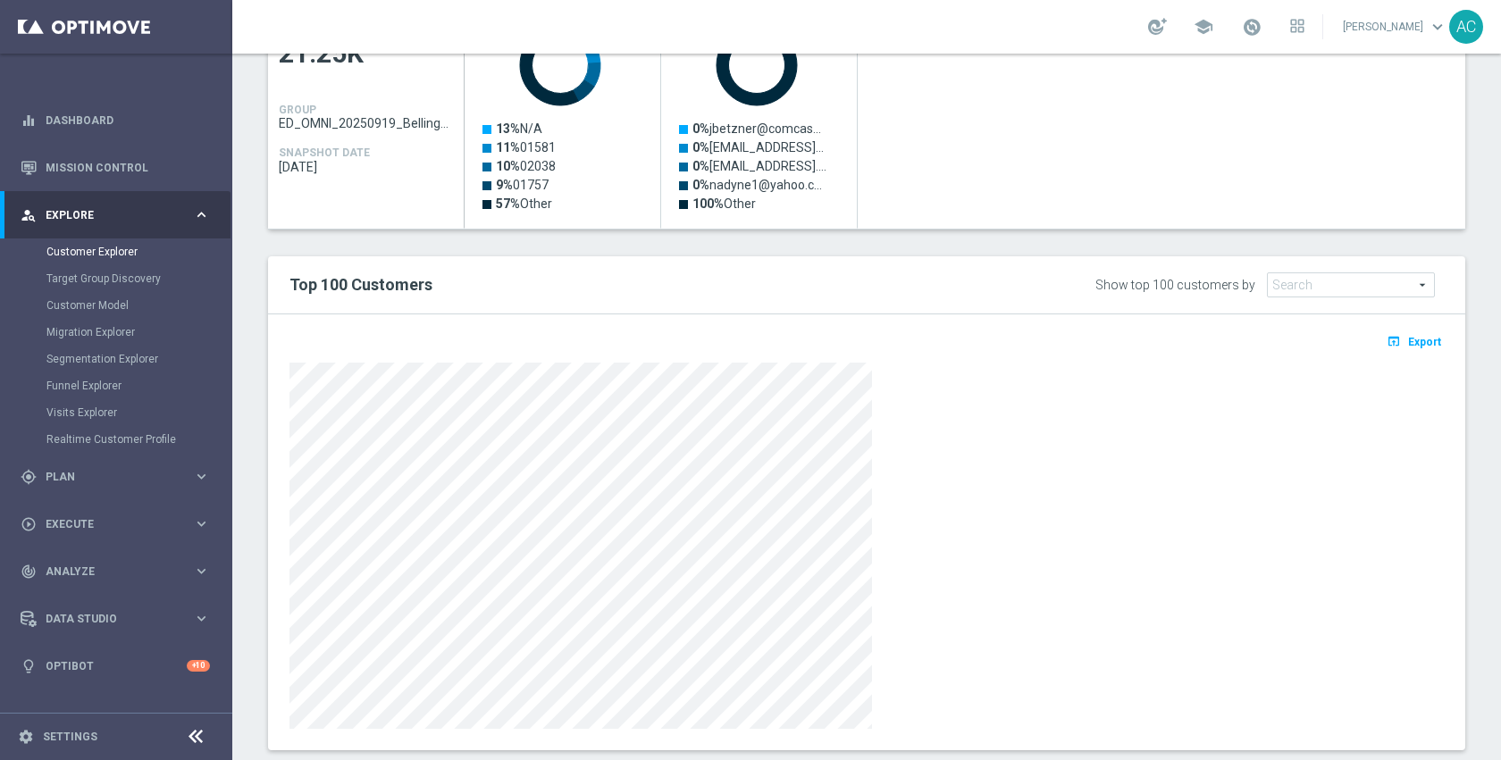
scroll to position [886, 0]
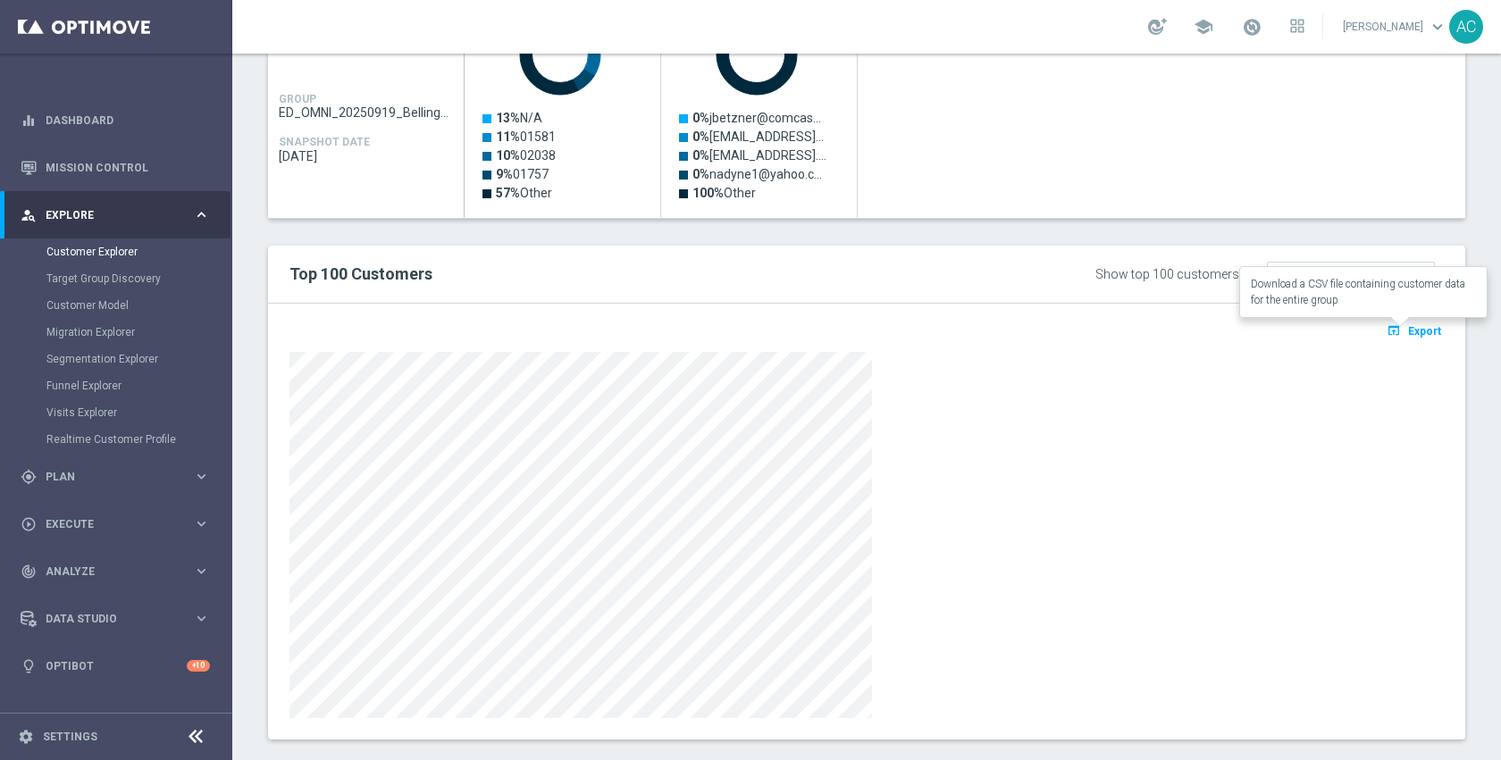
click at [1387, 331] on icon "open_in_browser" at bounding box center [1396, 330] width 19 height 14
click at [708, 228] on div "playlist_add_check Select Attributes Key Group Characteristics GROUP Postal Cod…" at bounding box center [866, 308] width 1197 height 864
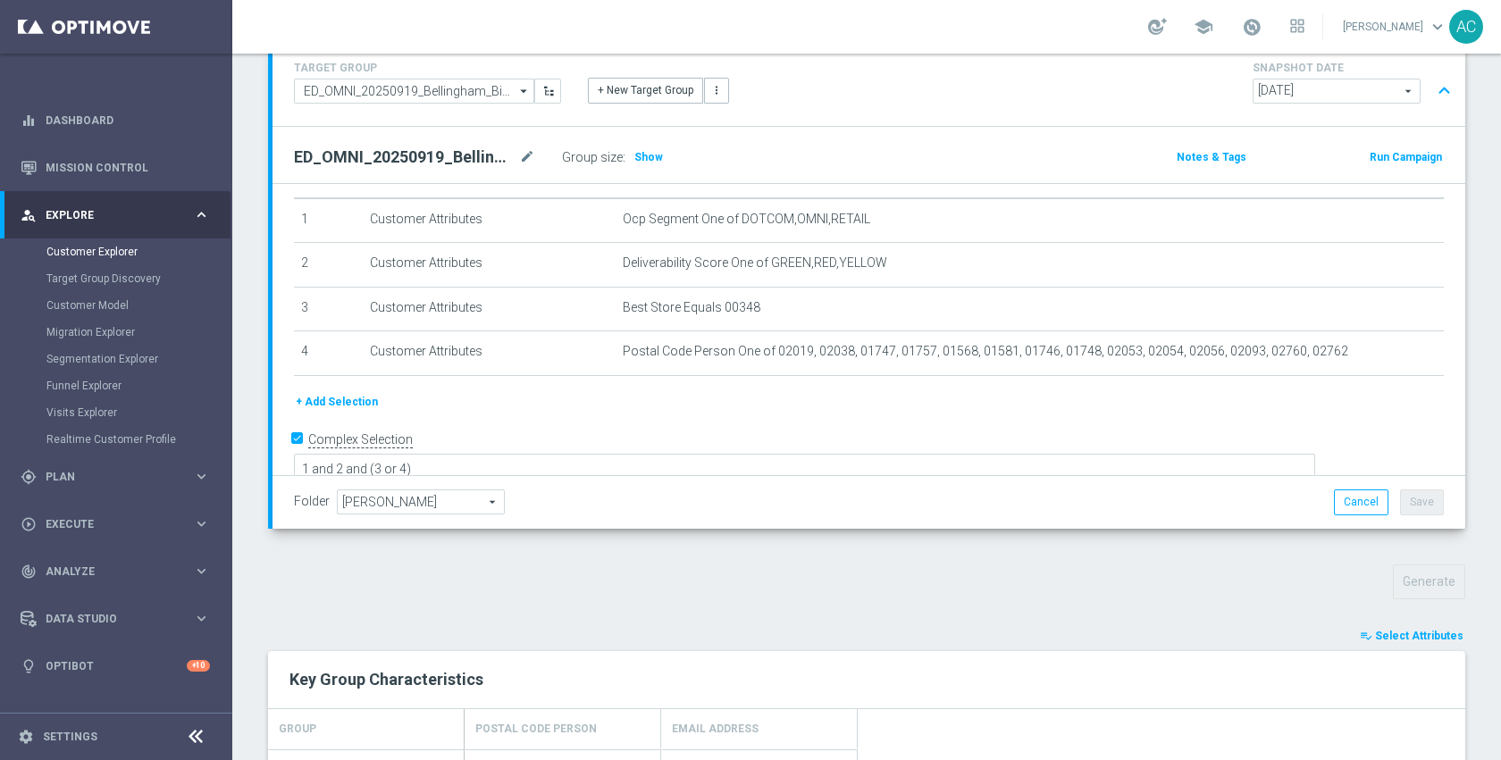
scroll to position [0, 0]
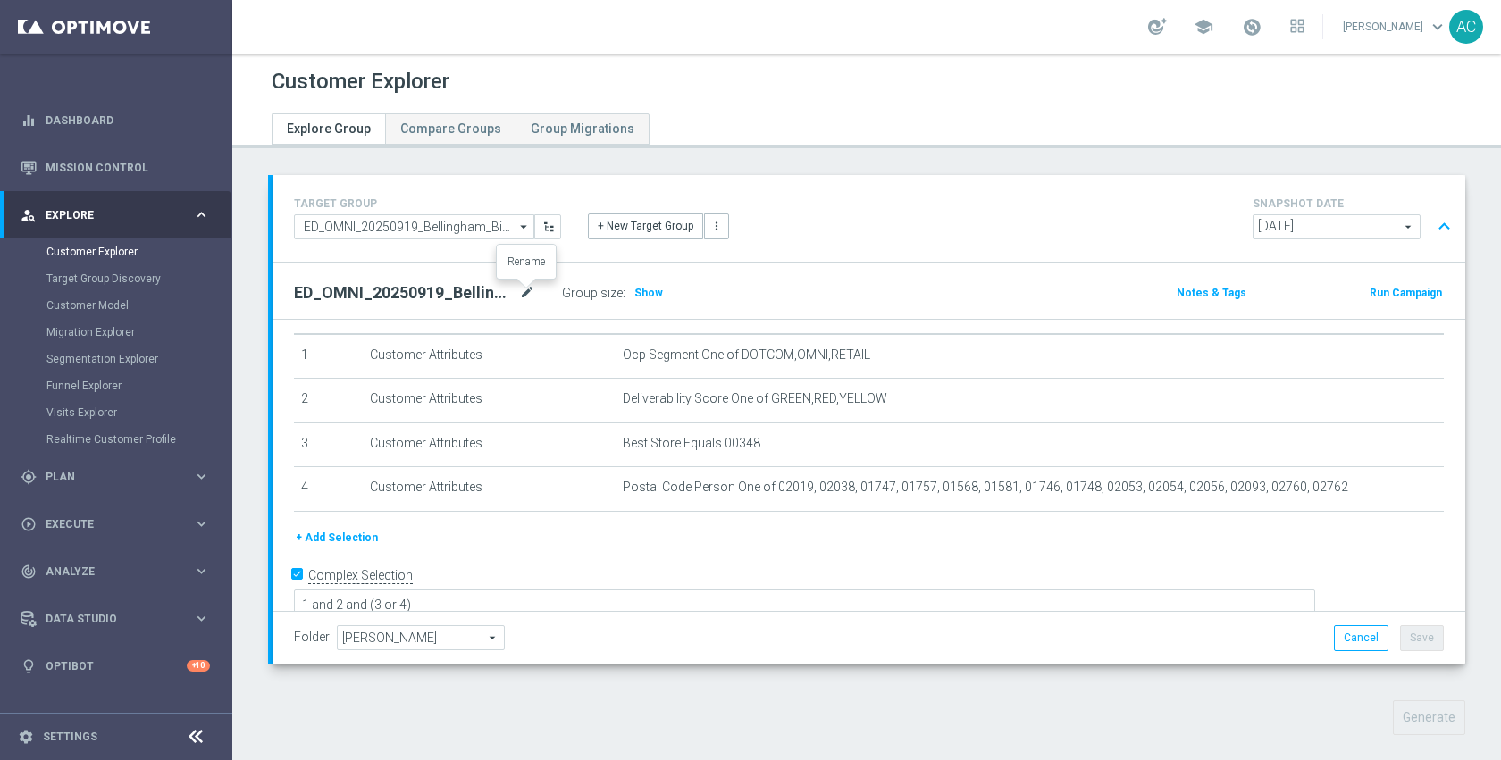
click at [522, 297] on icon "mode_edit" at bounding box center [527, 292] width 16 height 21
